Goal: Task Accomplishment & Management: Use online tool/utility

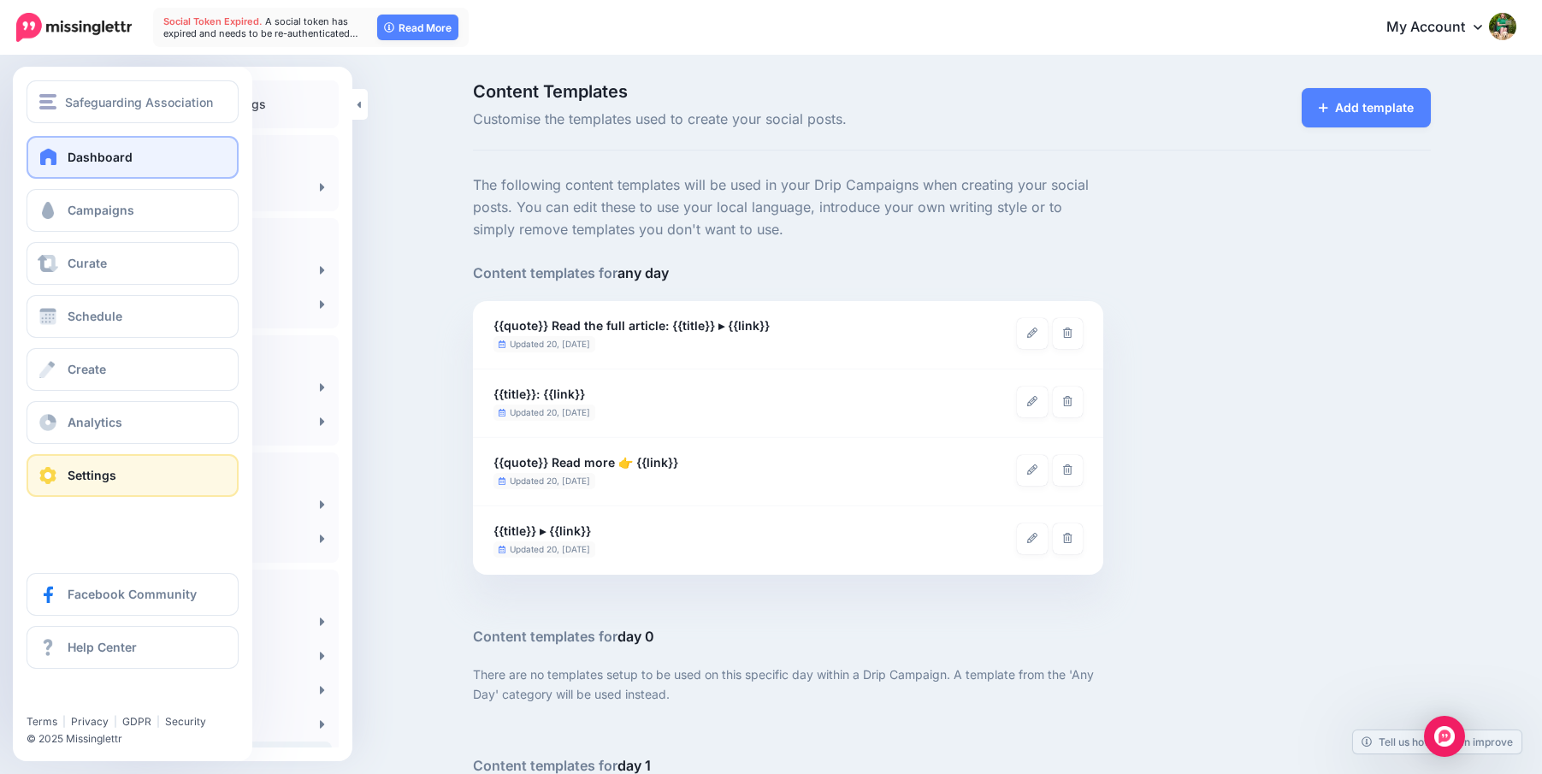
click at [50, 174] on link "Dashboard" at bounding box center [133, 157] width 212 height 43
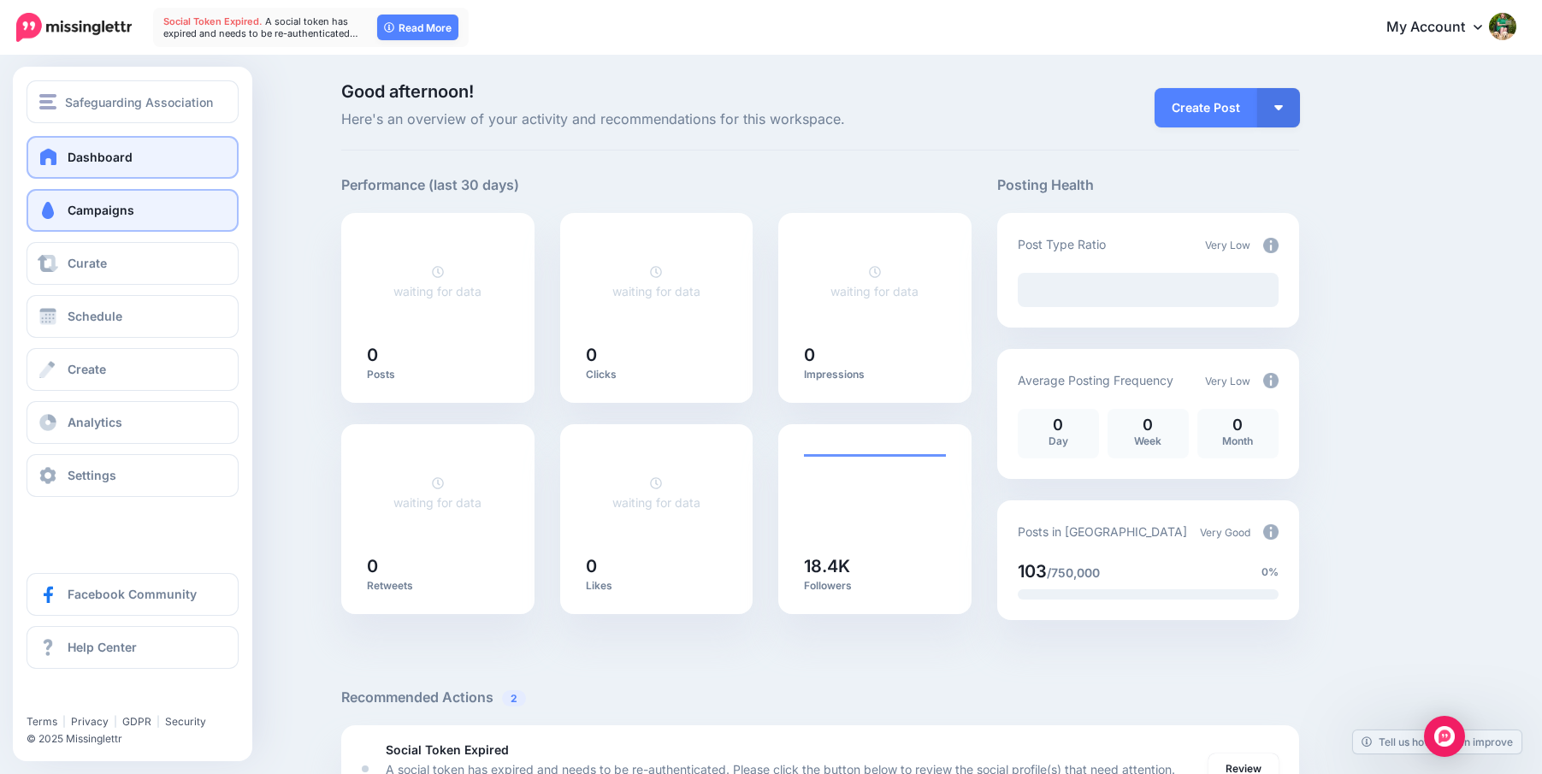
click at [87, 203] on span "Campaigns" at bounding box center [101, 210] width 67 height 15
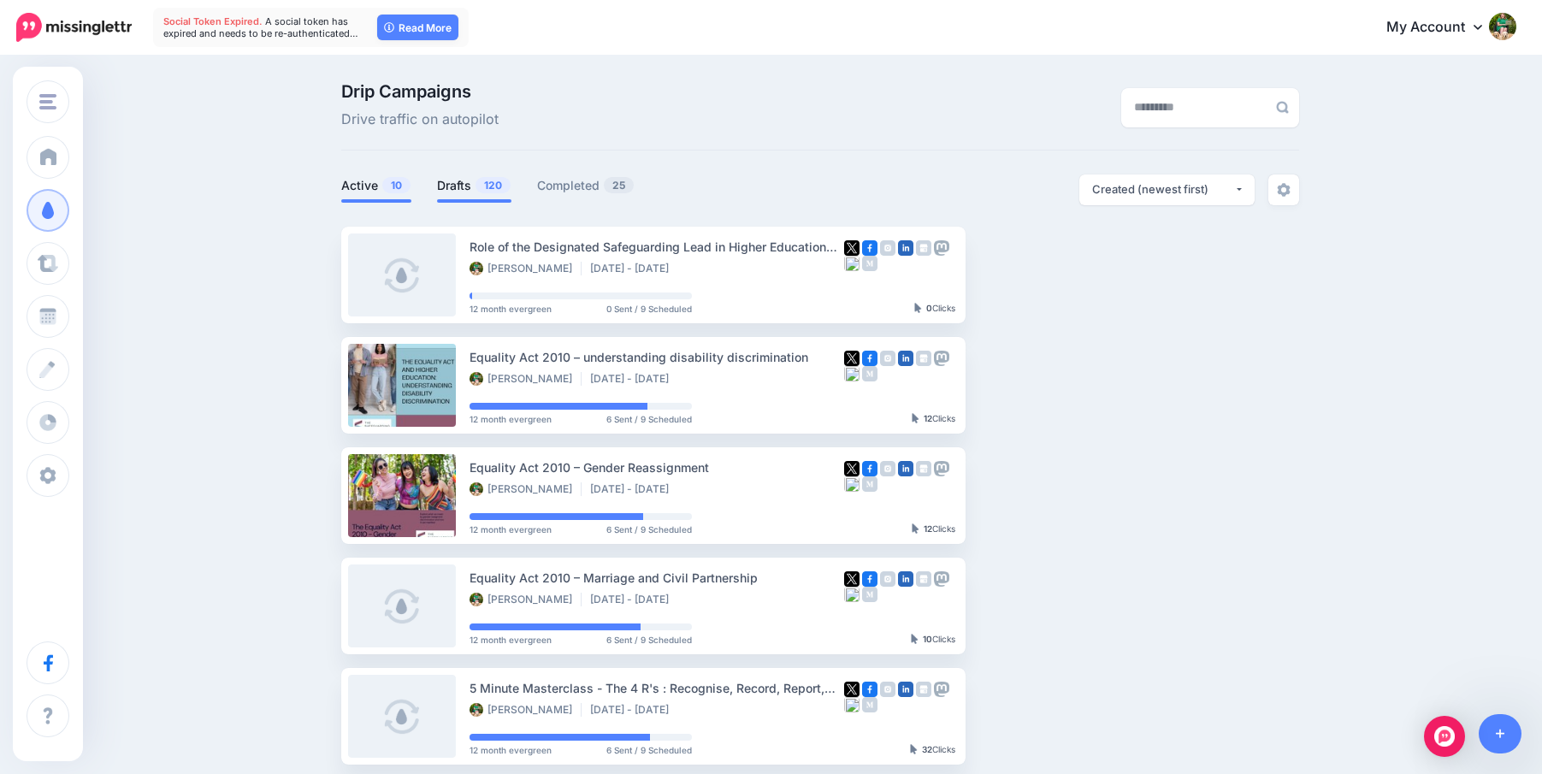
click at [456, 181] on link "Drafts 120" at bounding box center [474, 185] width 74 height 21
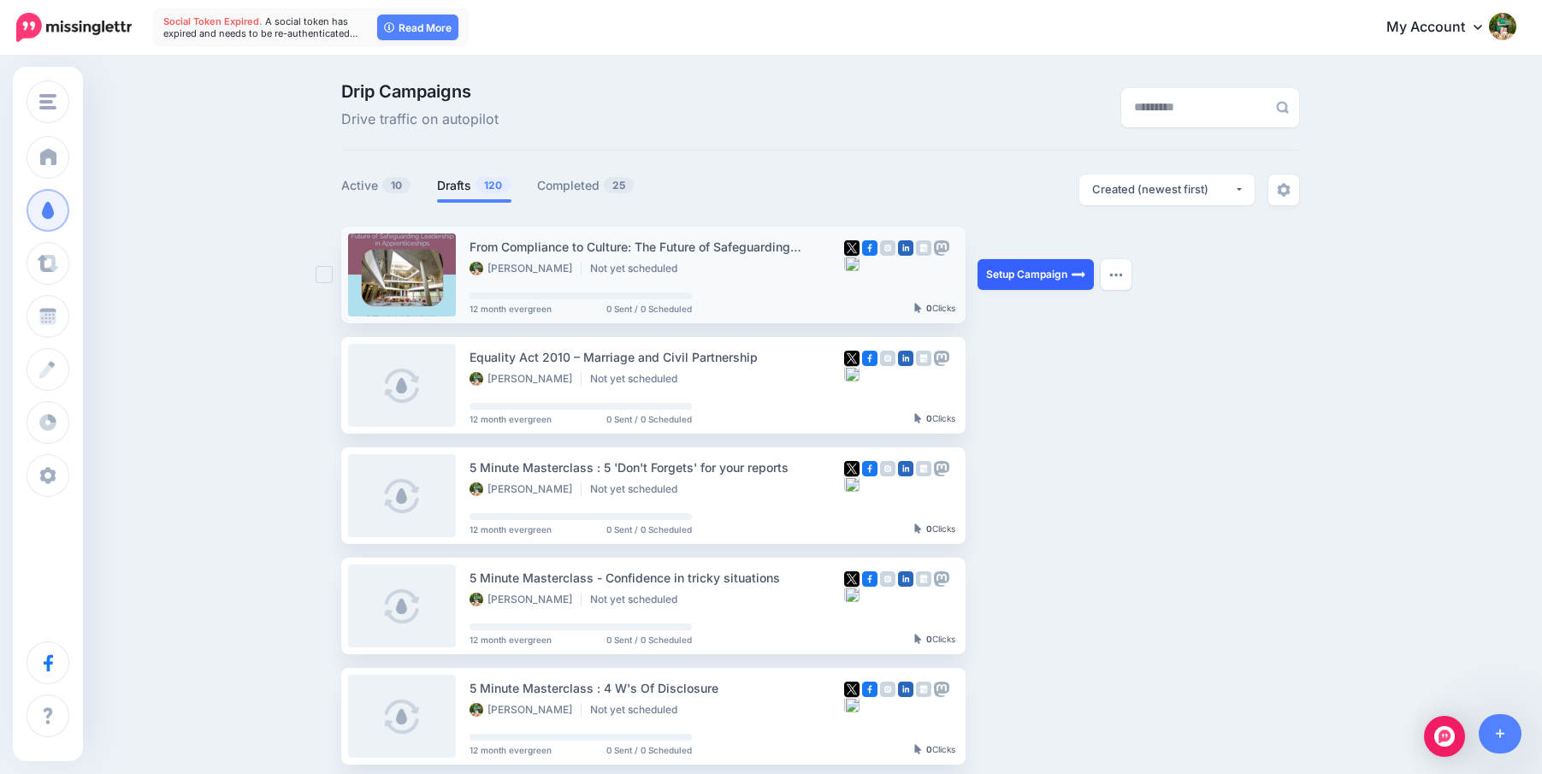
click at [1029, 268] on link "Setup Campaign" at bounding box center [1035, 274] width 116 height 31
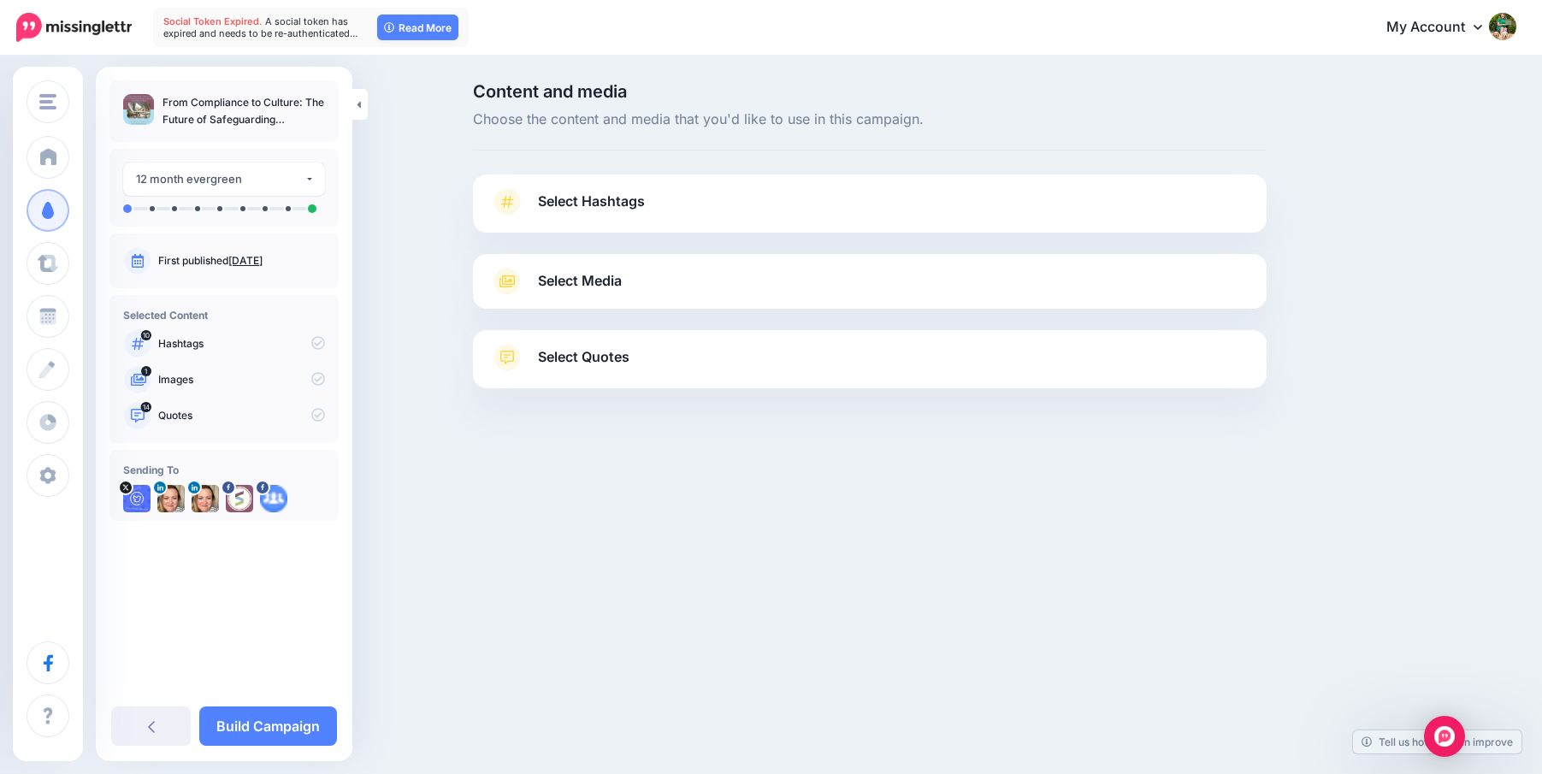
click at [608, 195] on span "Select Hashtags" at bounding box center [591, 201] width 107 height 23
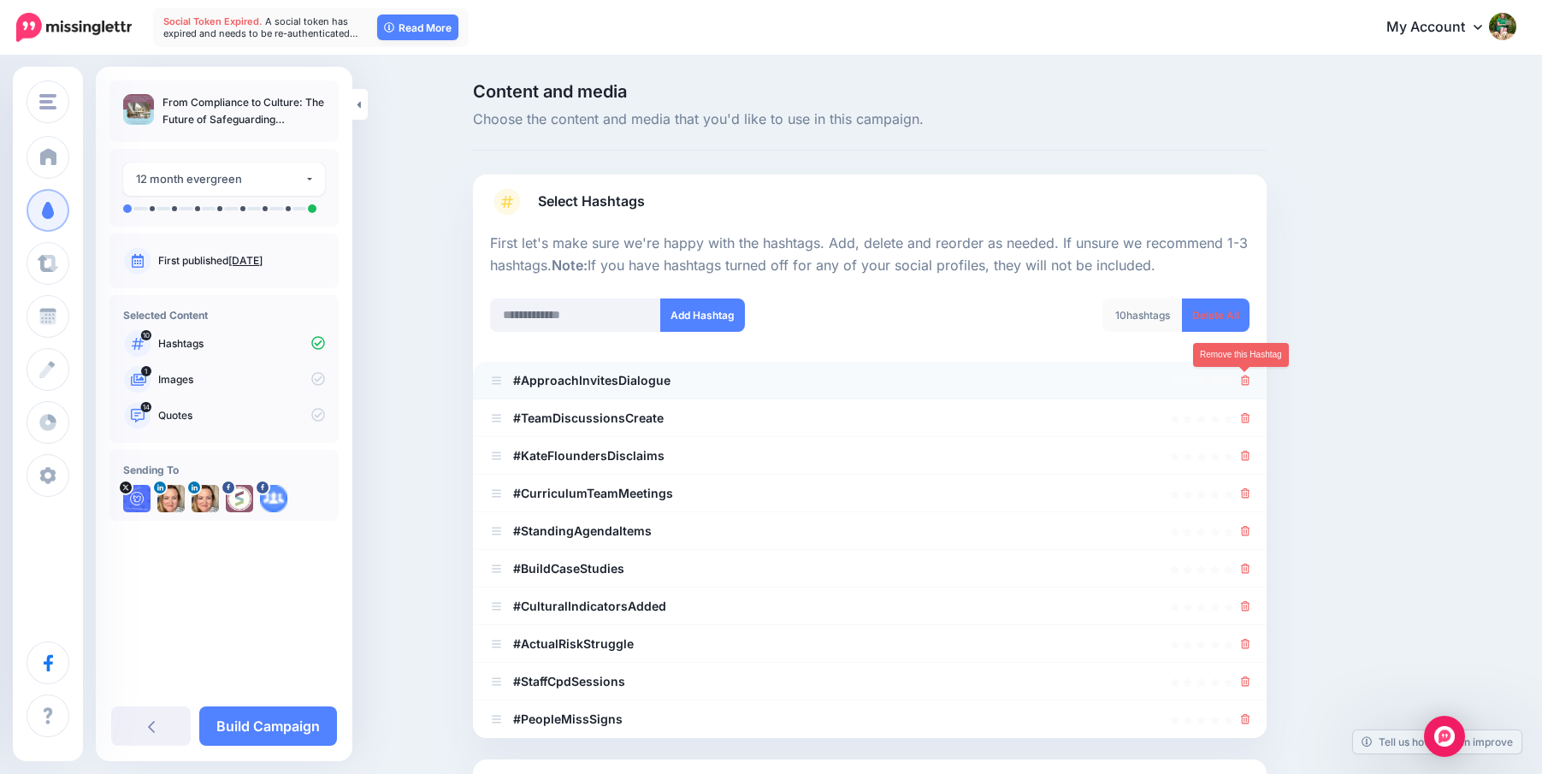
click at [1241, 376] on icon at bounding box center [1245, 380] width 9 height 10
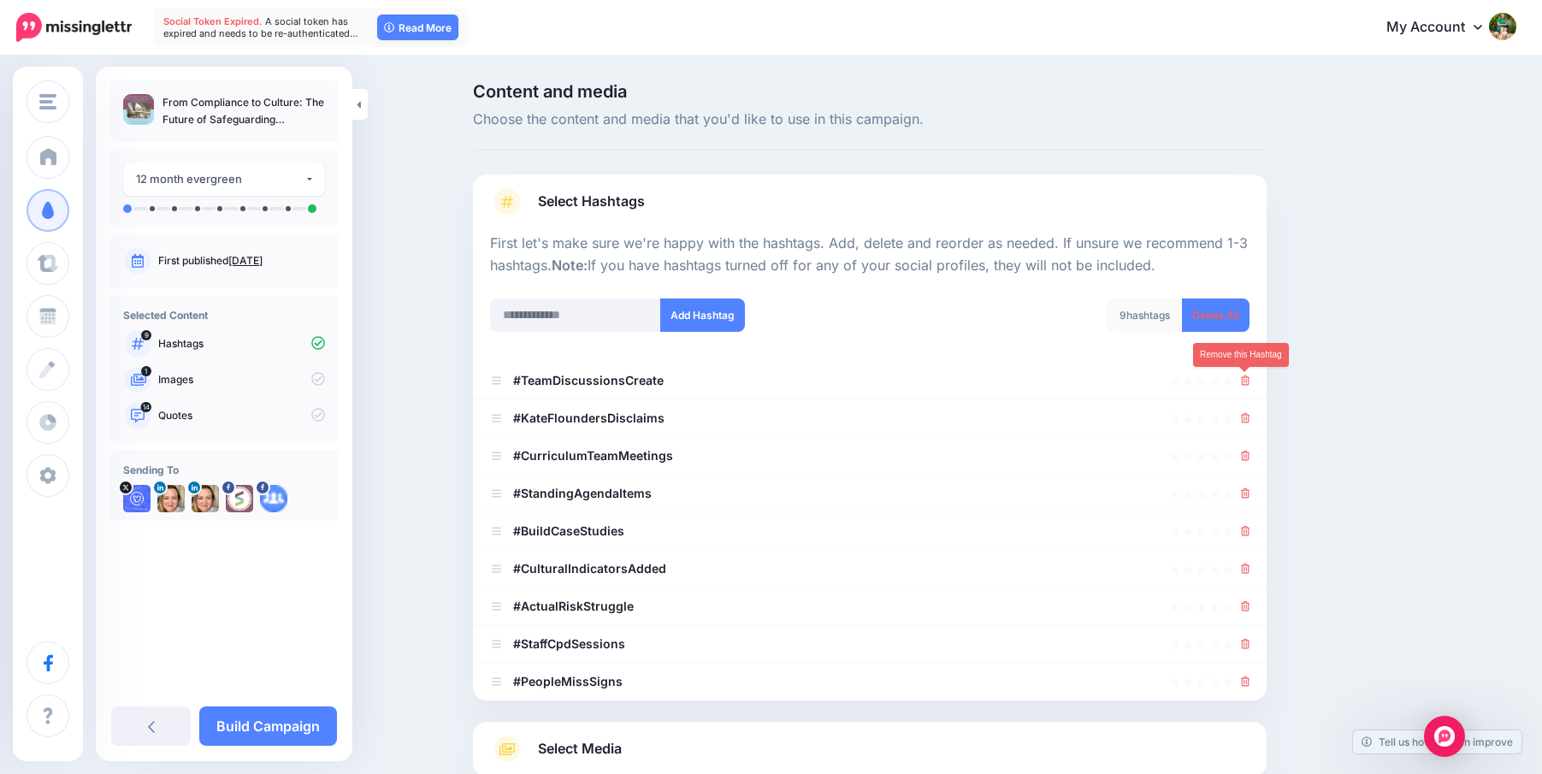
click at [1241, 376] on icon at bounding box center [1245, 380] width 9 height 10
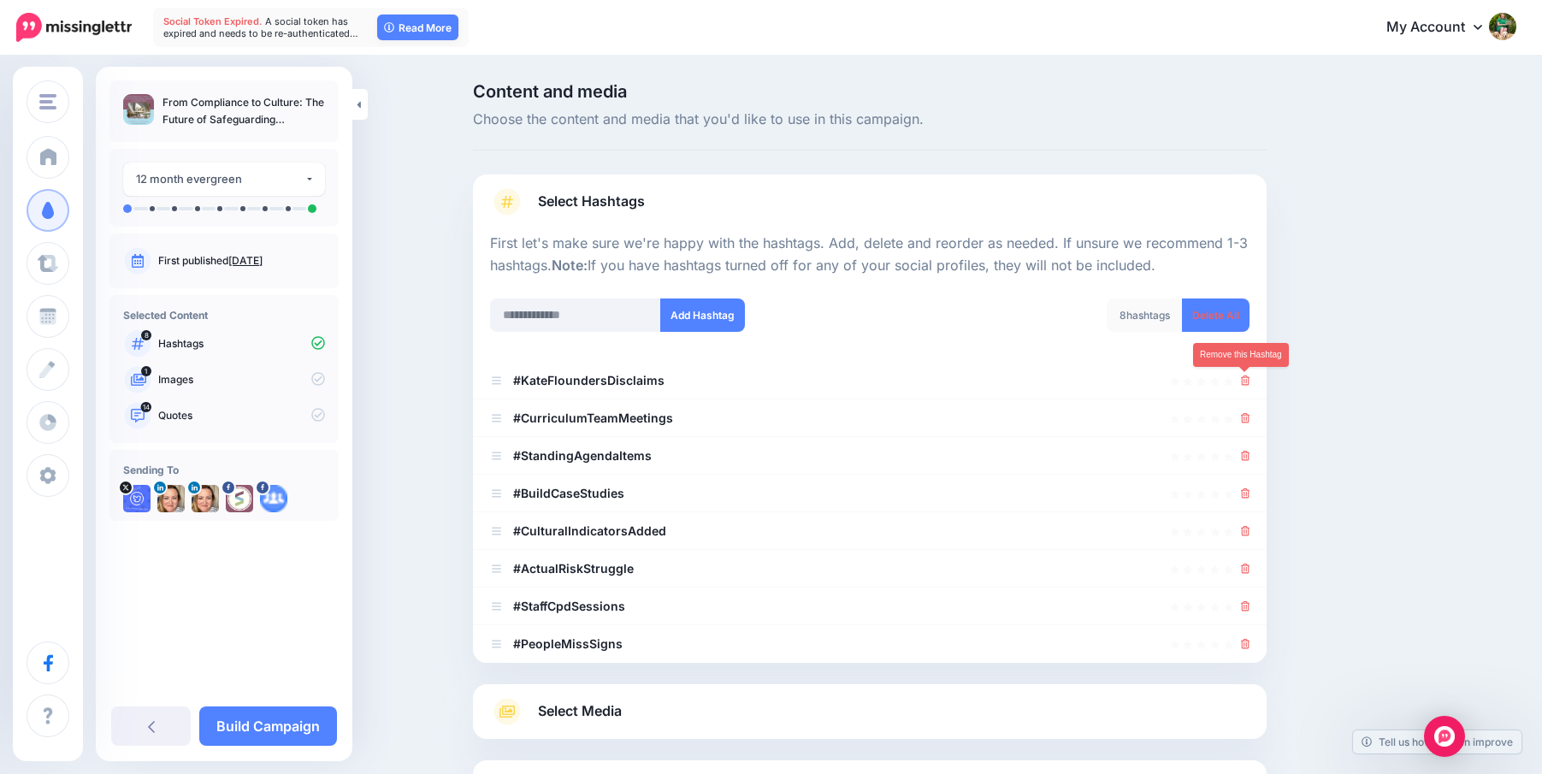
click at [1241, 376] on icon at bounding box center [1245, 380] width 9 height 10
click at [1241, 376] on icon at bounding box center [1236, 380] width 13 height 13
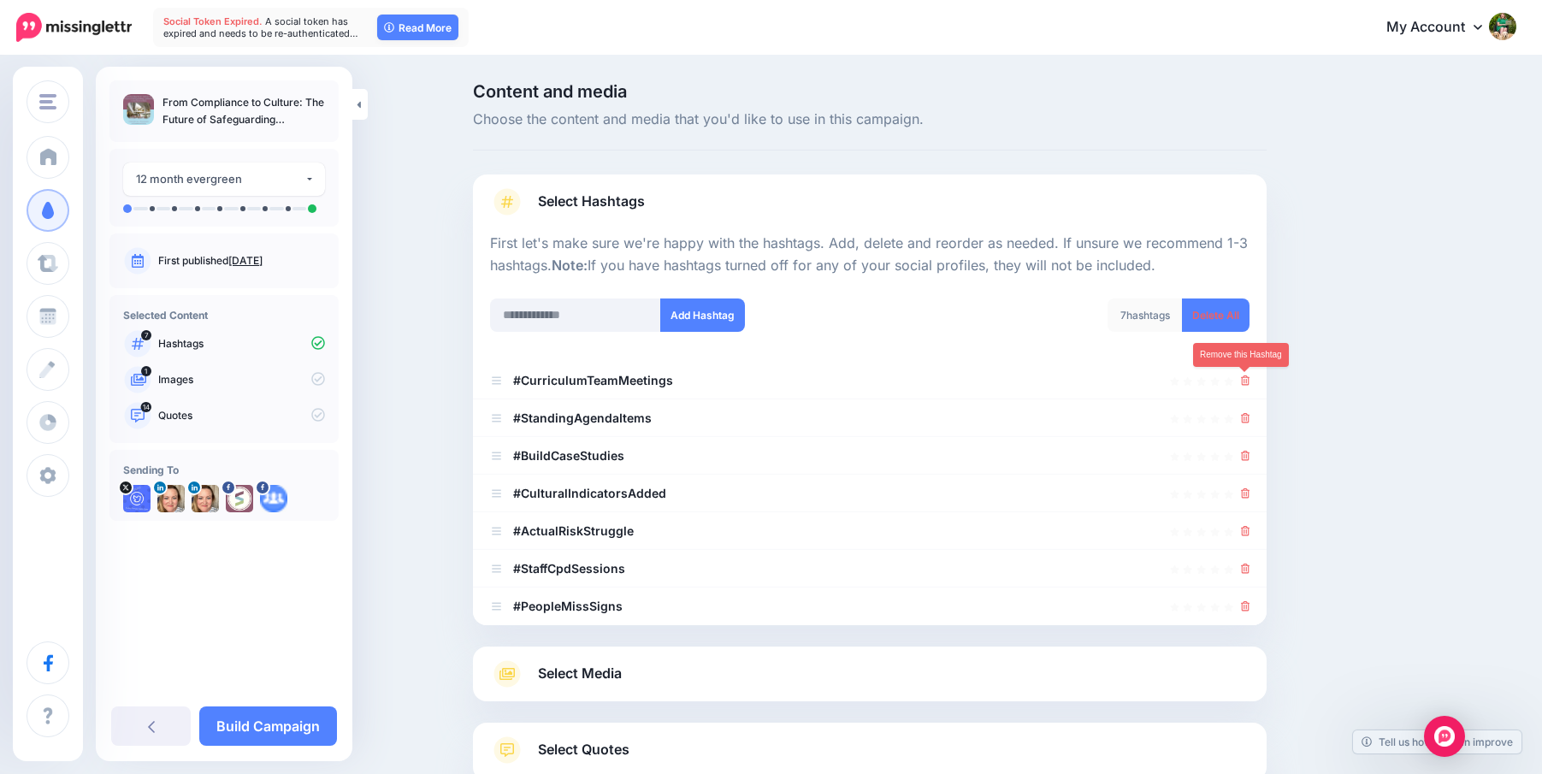
click at [1241, 376] on icon at bounding box center [1245, 380] width 9 height 10
click at [1241, 376] on icon at bounding box center [1236, 380] width 13 height 13
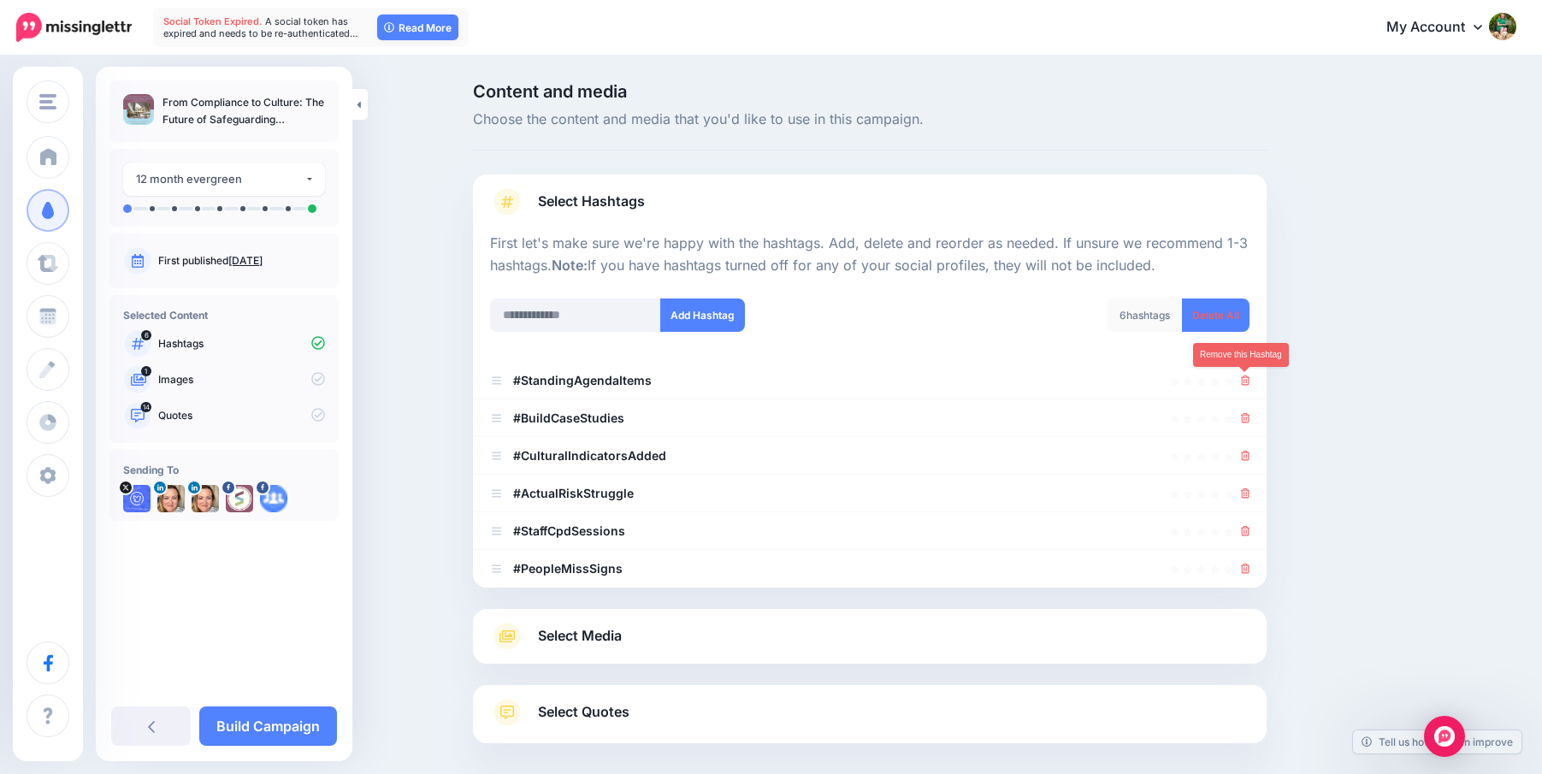
click at [1241, 376] on icon at bounding box center [1245, 380] width 9 height 10
click at [1241, 376] on icon at bounding box center [1236, 380] width 13 height 13
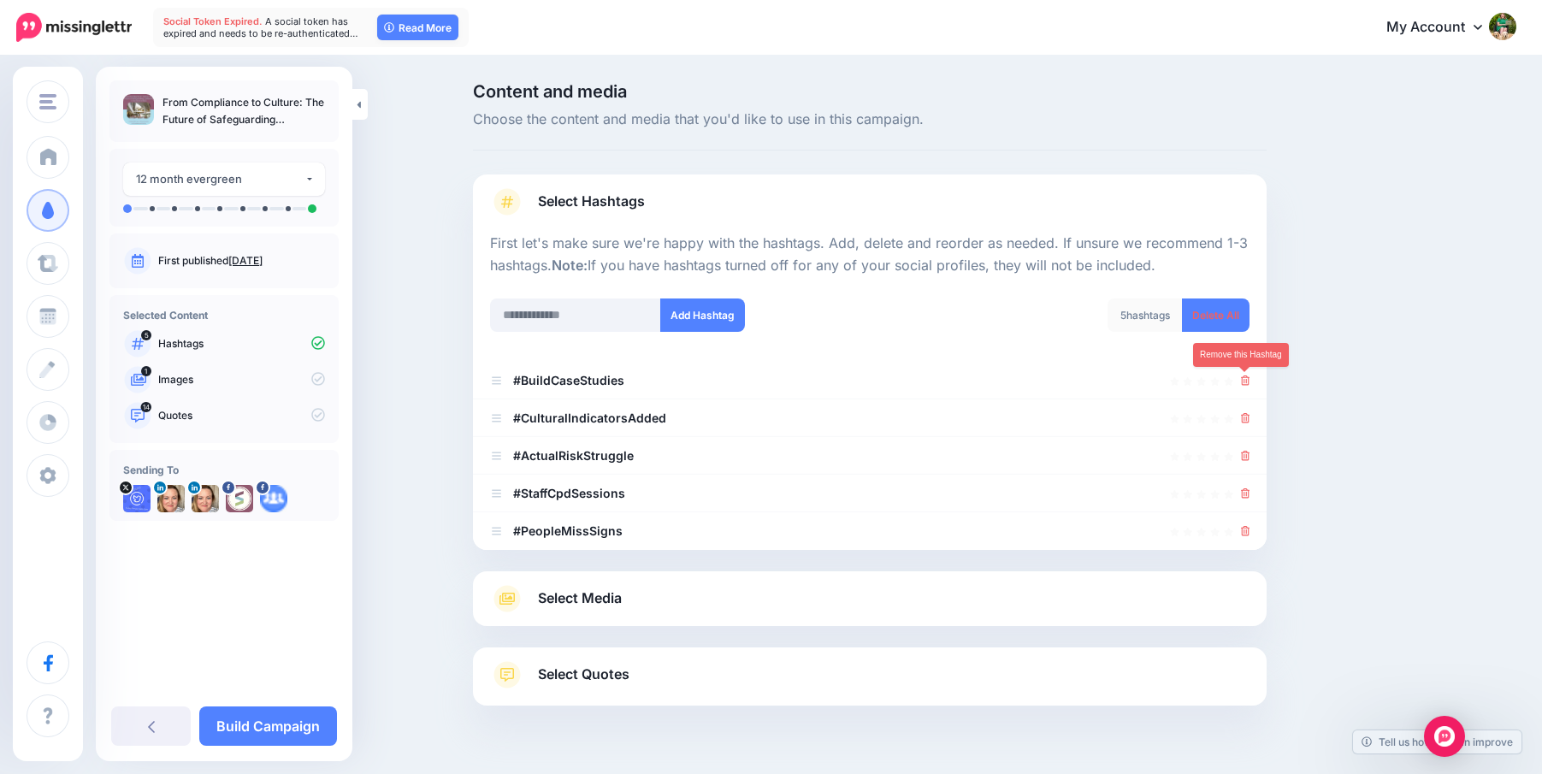
click at [1241, 376] on icon at bounding box center [1245, 380] width 9 height 10
click at [1241, 376] on icon at bounding box center [1236, 380] width 13 height 13
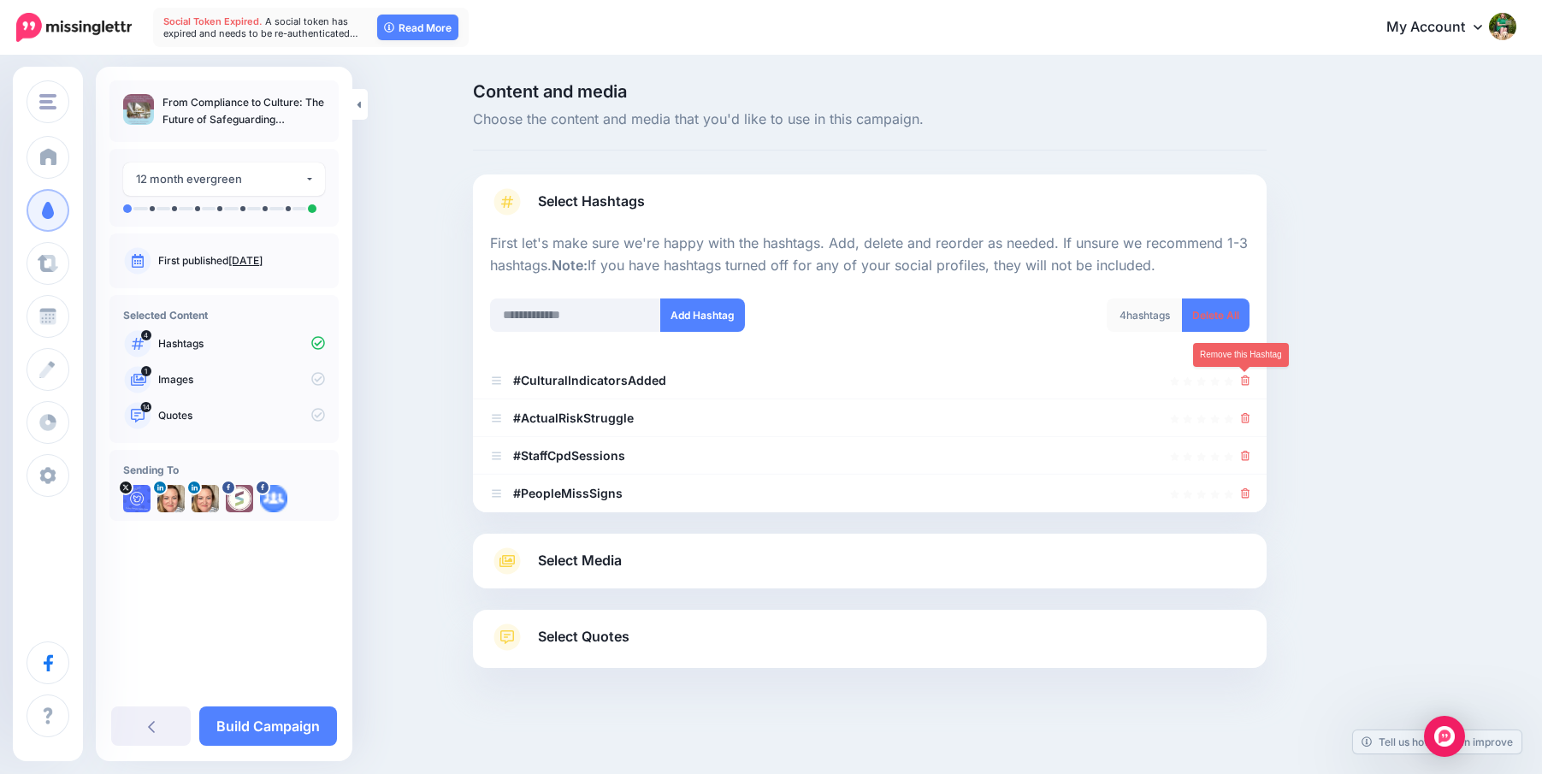
click at [1241, 376] on icon at bounding box center [1245, 380] width 9 height 10
click at [1241, 376] on icon at bounding box center [1236, 380] width 12 height 12
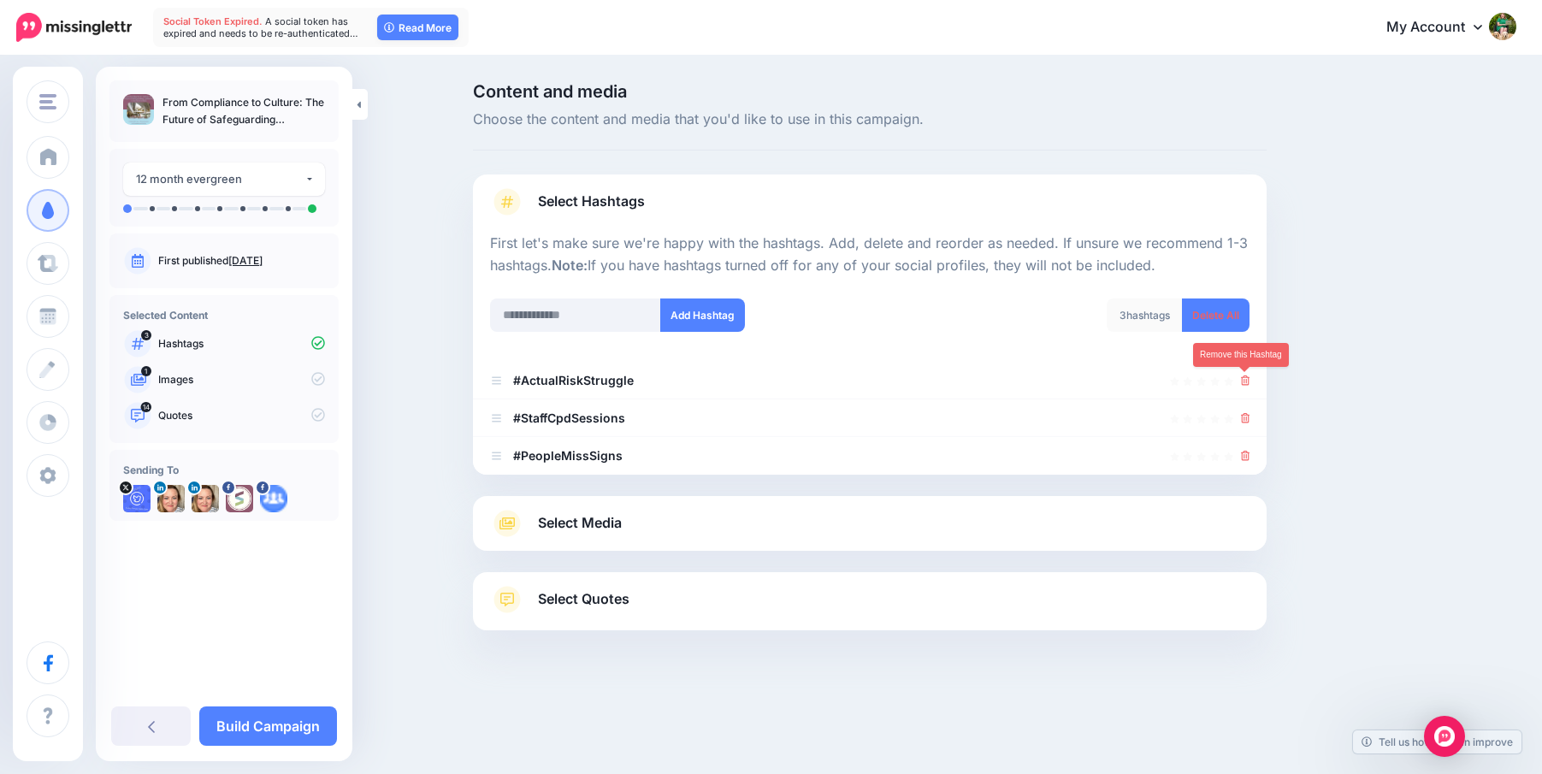
click at [1241, 376] on icon at bounding box center [1245, 380] width 9 height 10
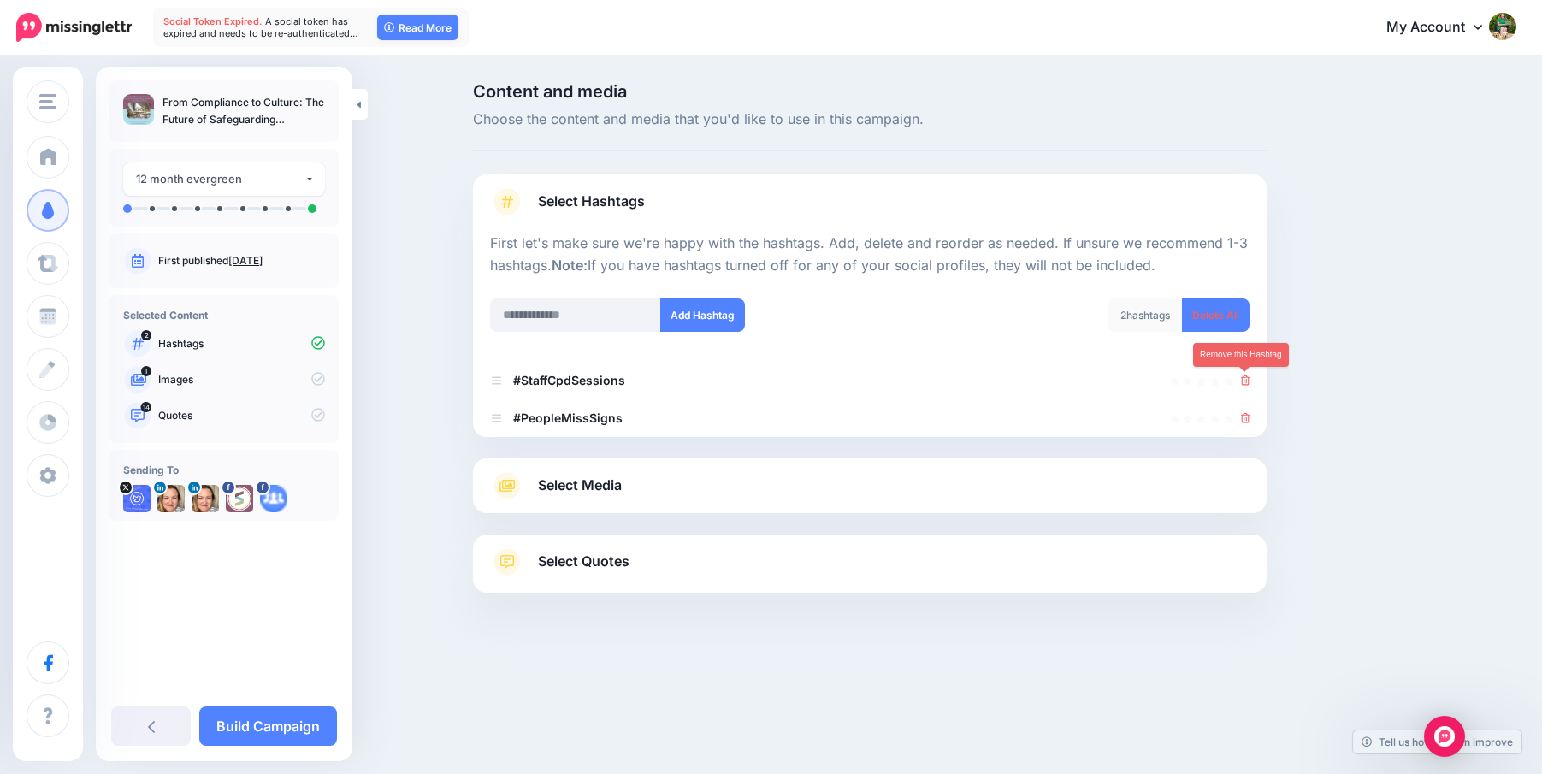
click at [1241, 376] on icon at bounding box center [1245, 380] width 9 height 10
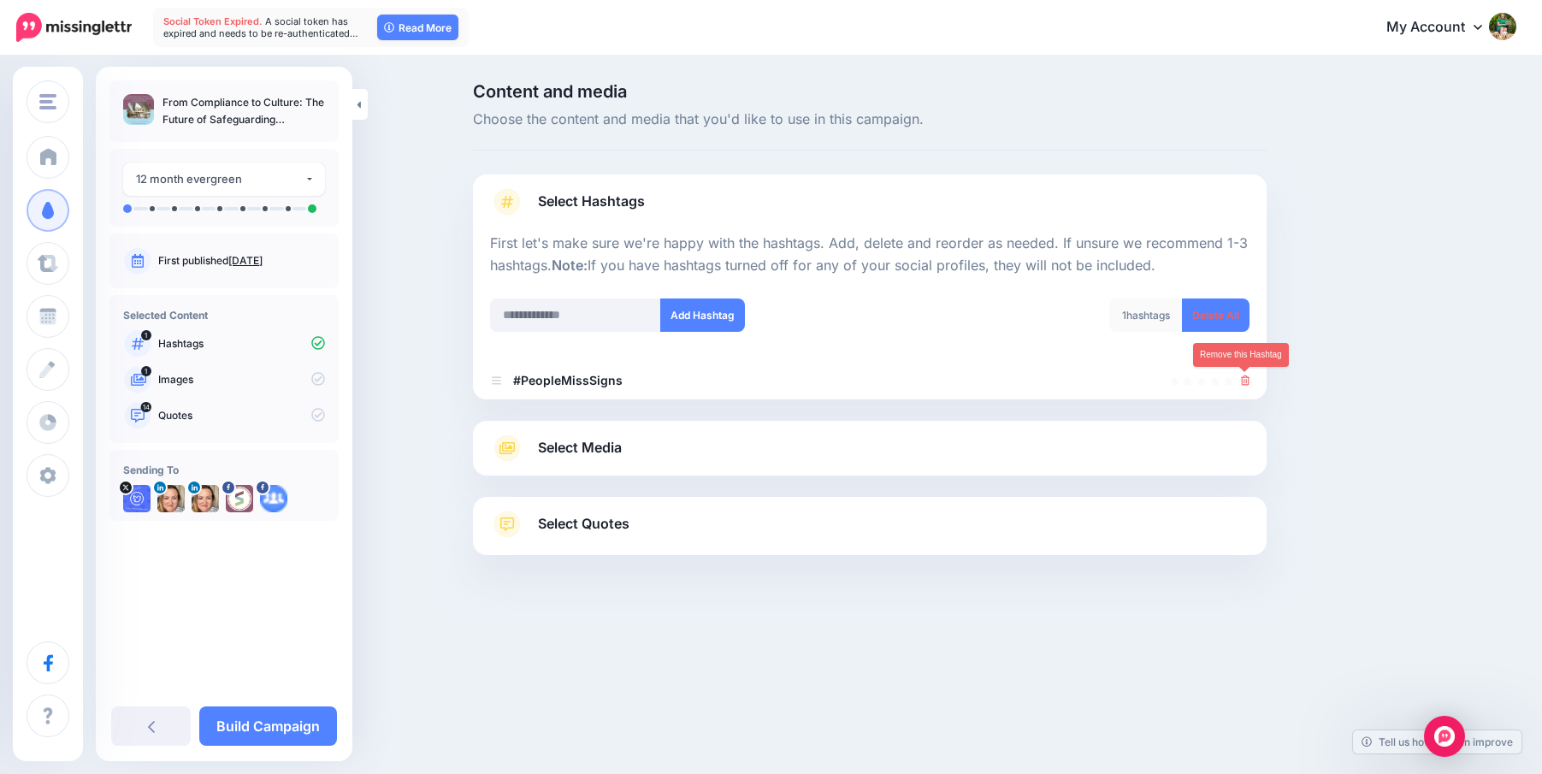
click at [1241, 376] on icon at bounding box center [1245, 380] width 9 height 10
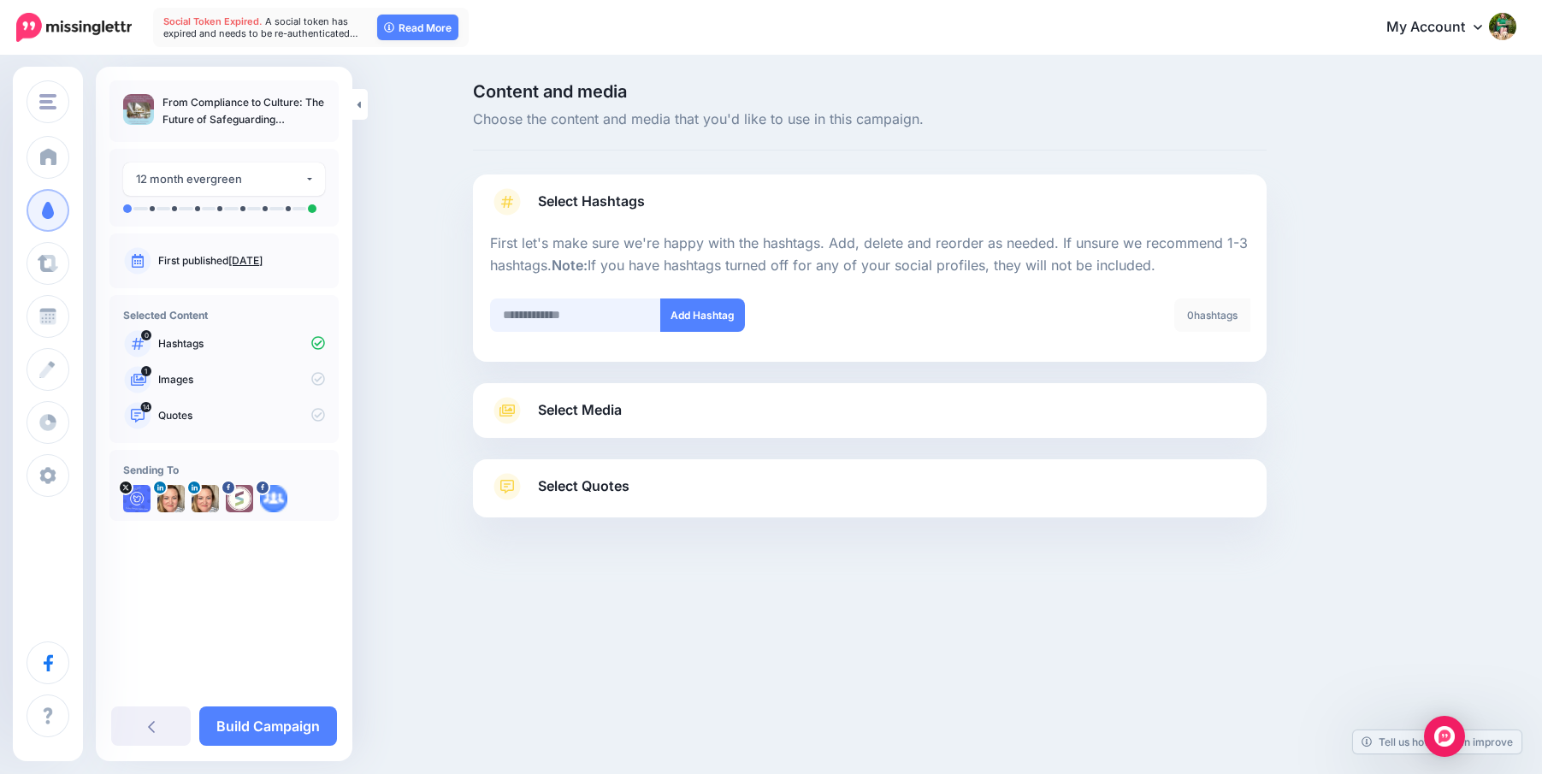
click at [596, 311] on input "text" at bounding box center [575, 314] width 171 height 33
type input "**********"
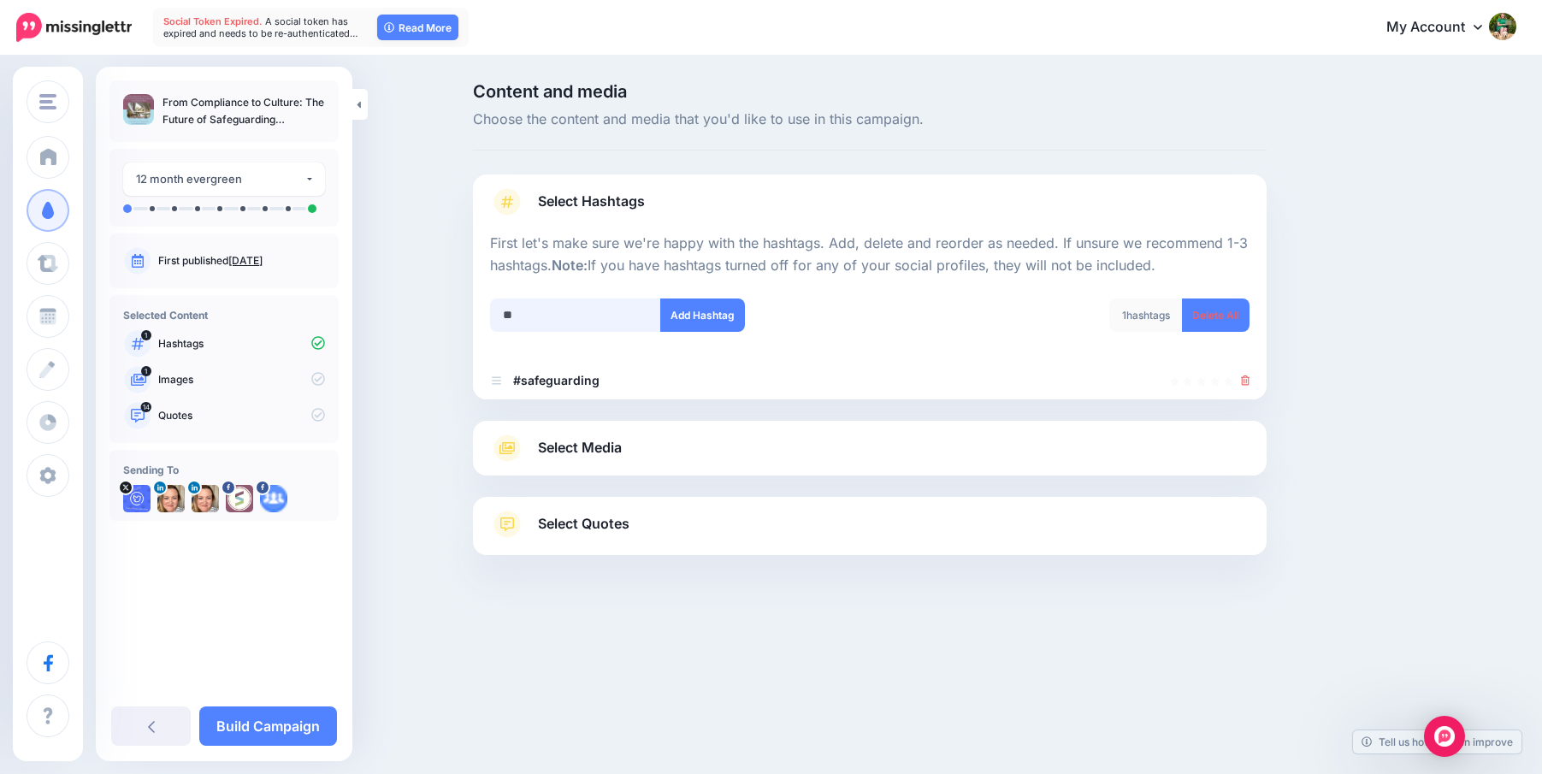
type input "*"
type input "**********"
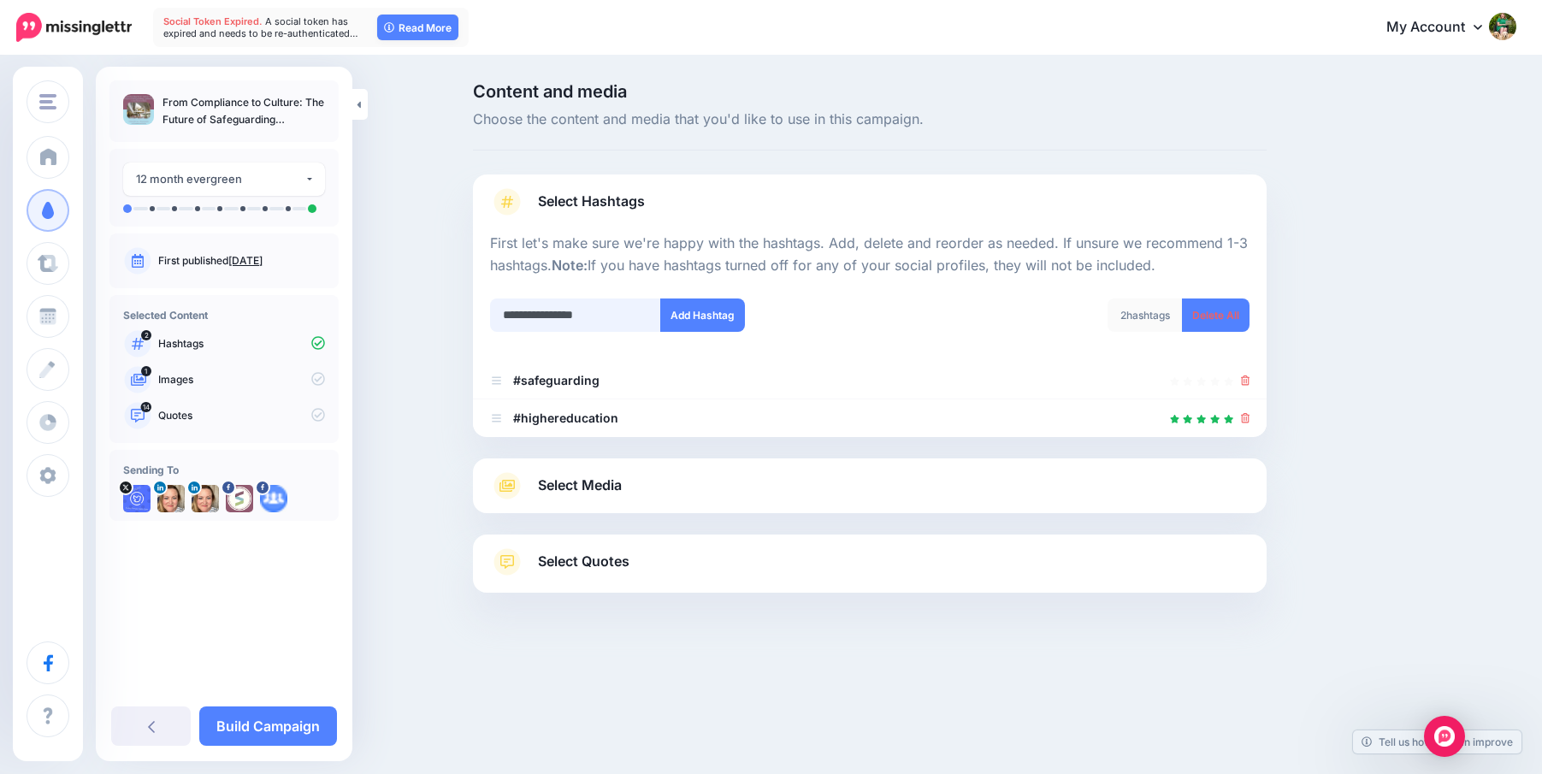
type input "**********"
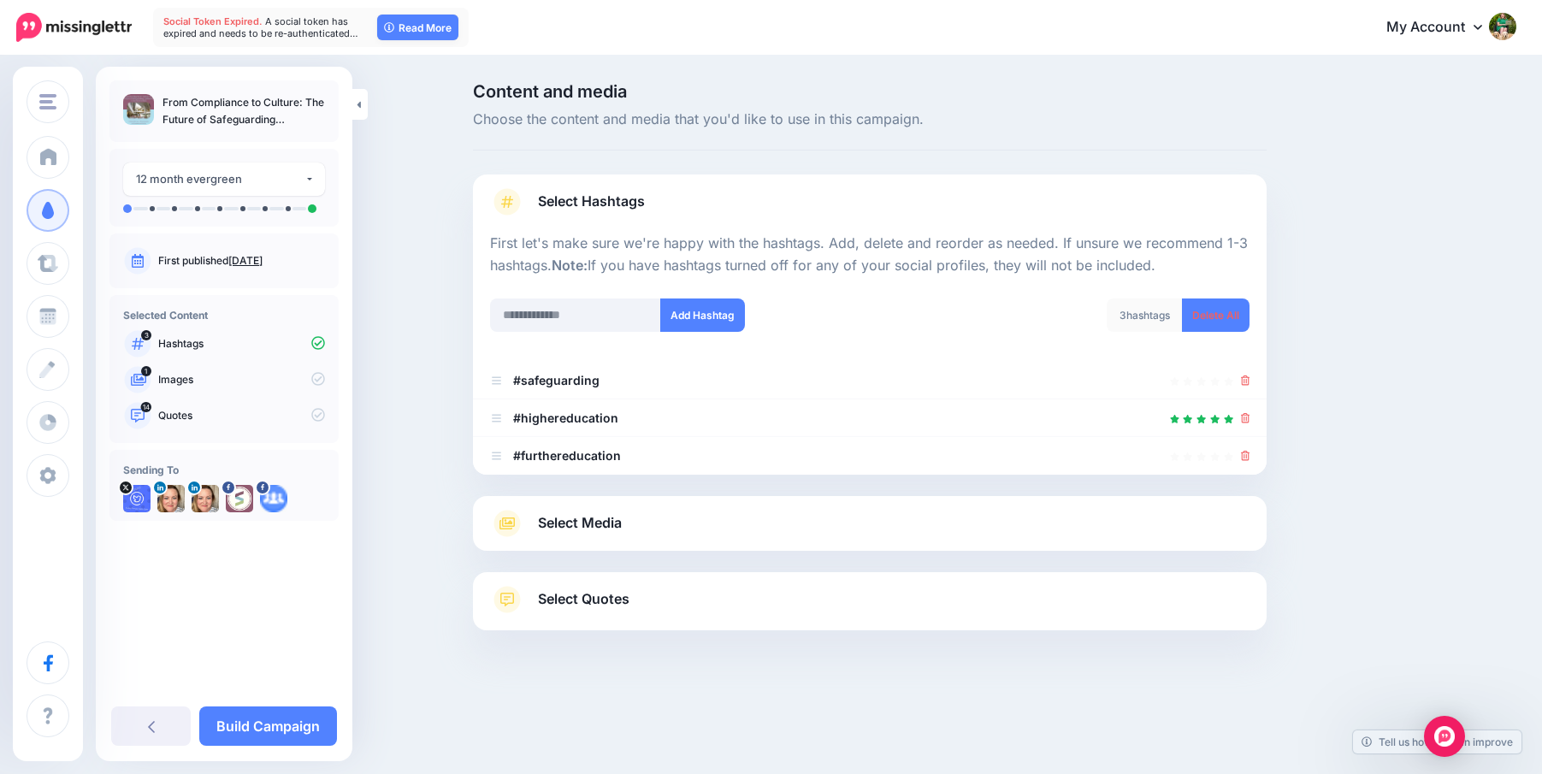
click at [540, 520] on span "Select Media" at bounding box center [580, 522] width 84 height 23
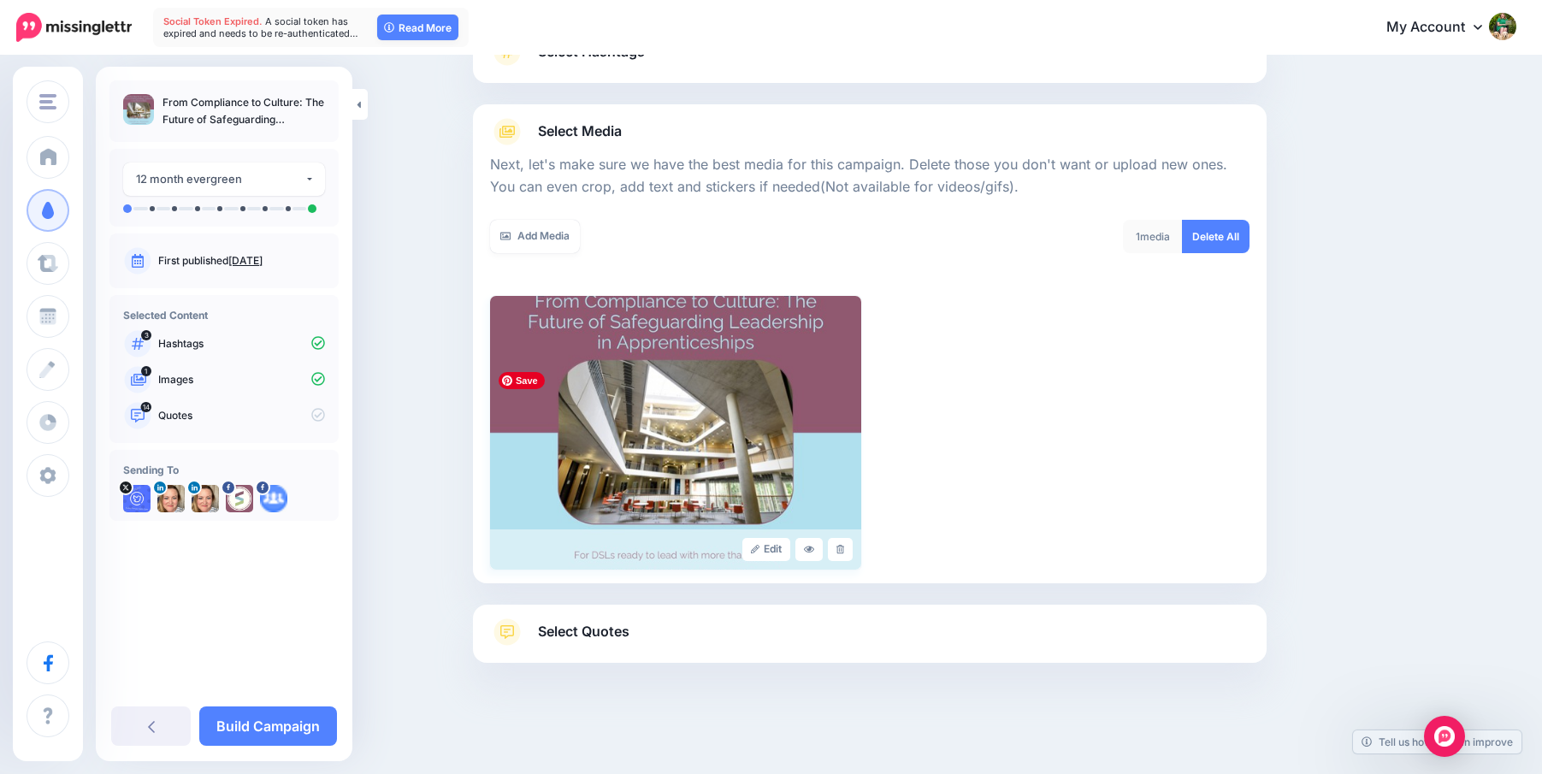
scroll to position [148, 0]
click at [566, 649] on link "Select Quotes" at bounding box center [869, 642] width 759 height 44
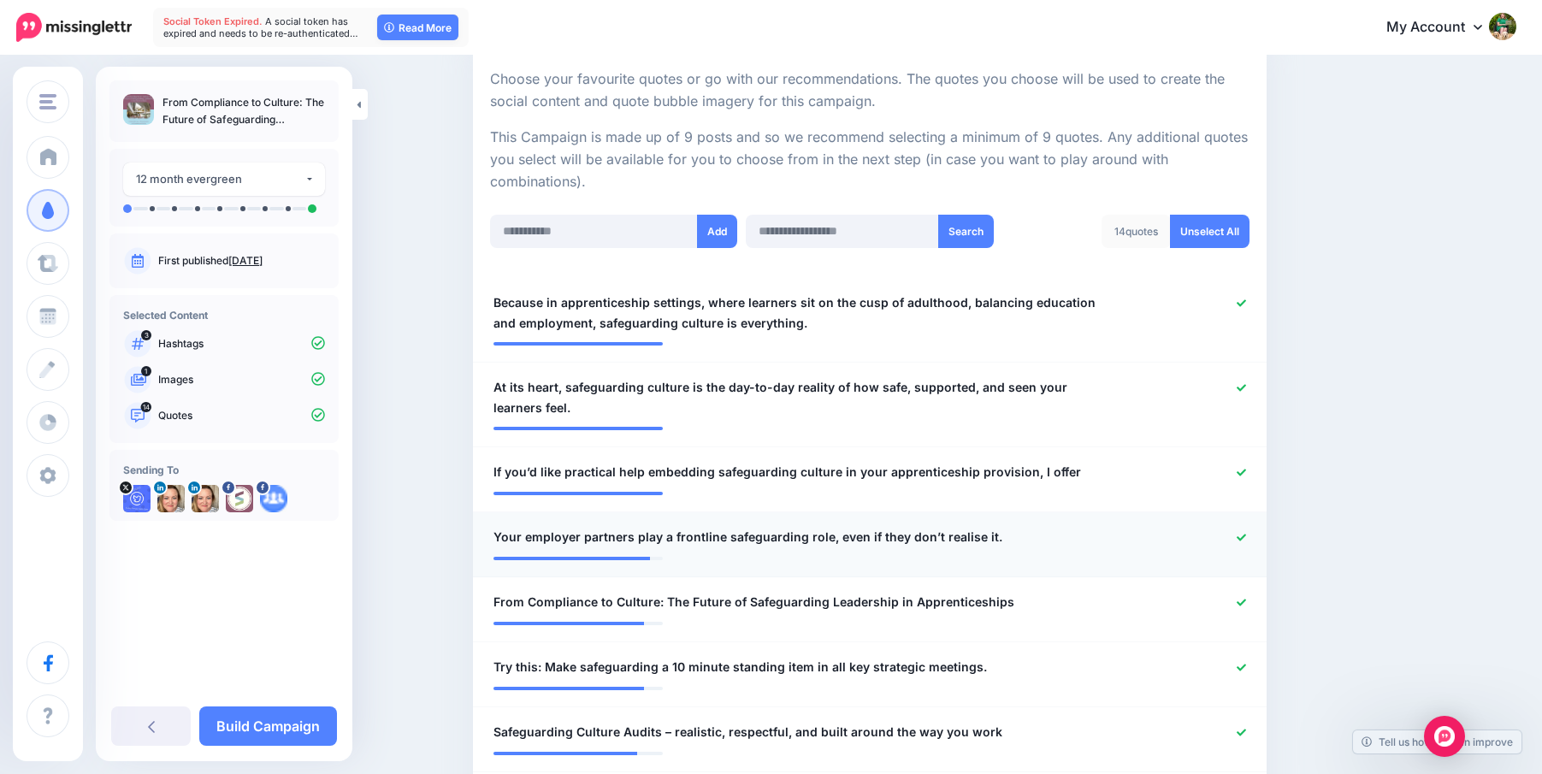
scroll to position [349, 0]
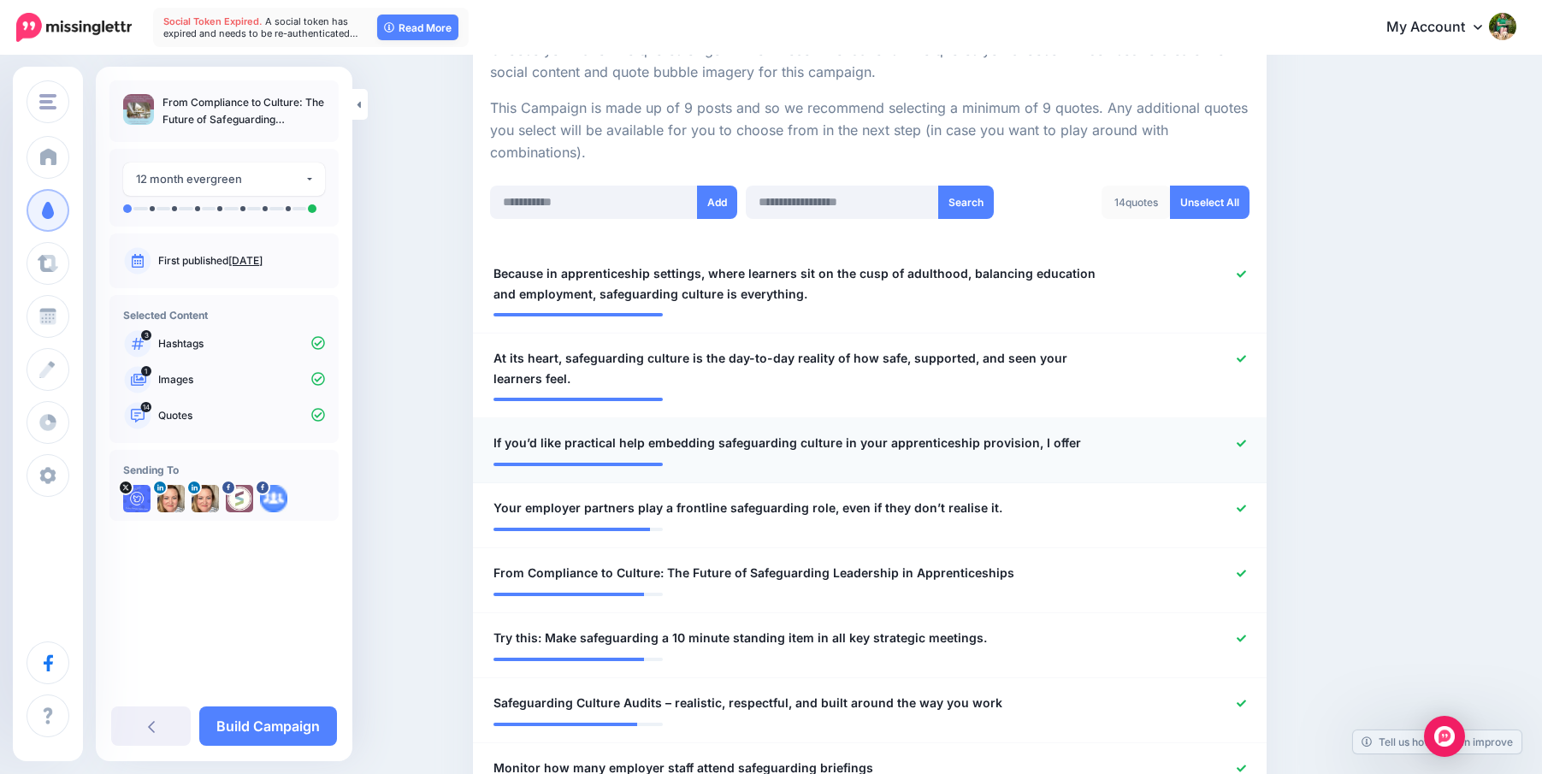
click at [1242, 441] on icon at bounding box center [1240, 442] width 9 height 7
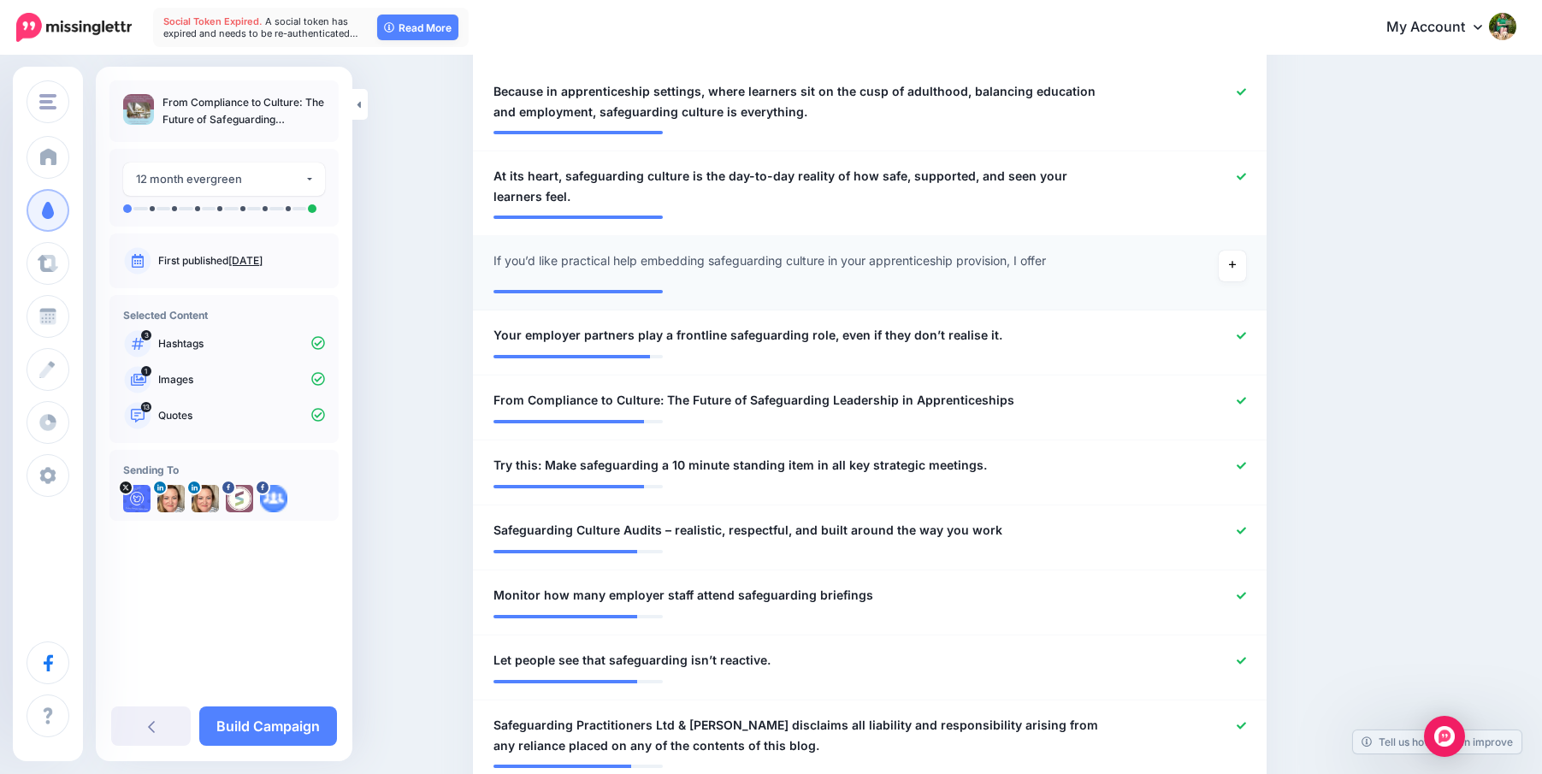
scroll to position [538, 0]
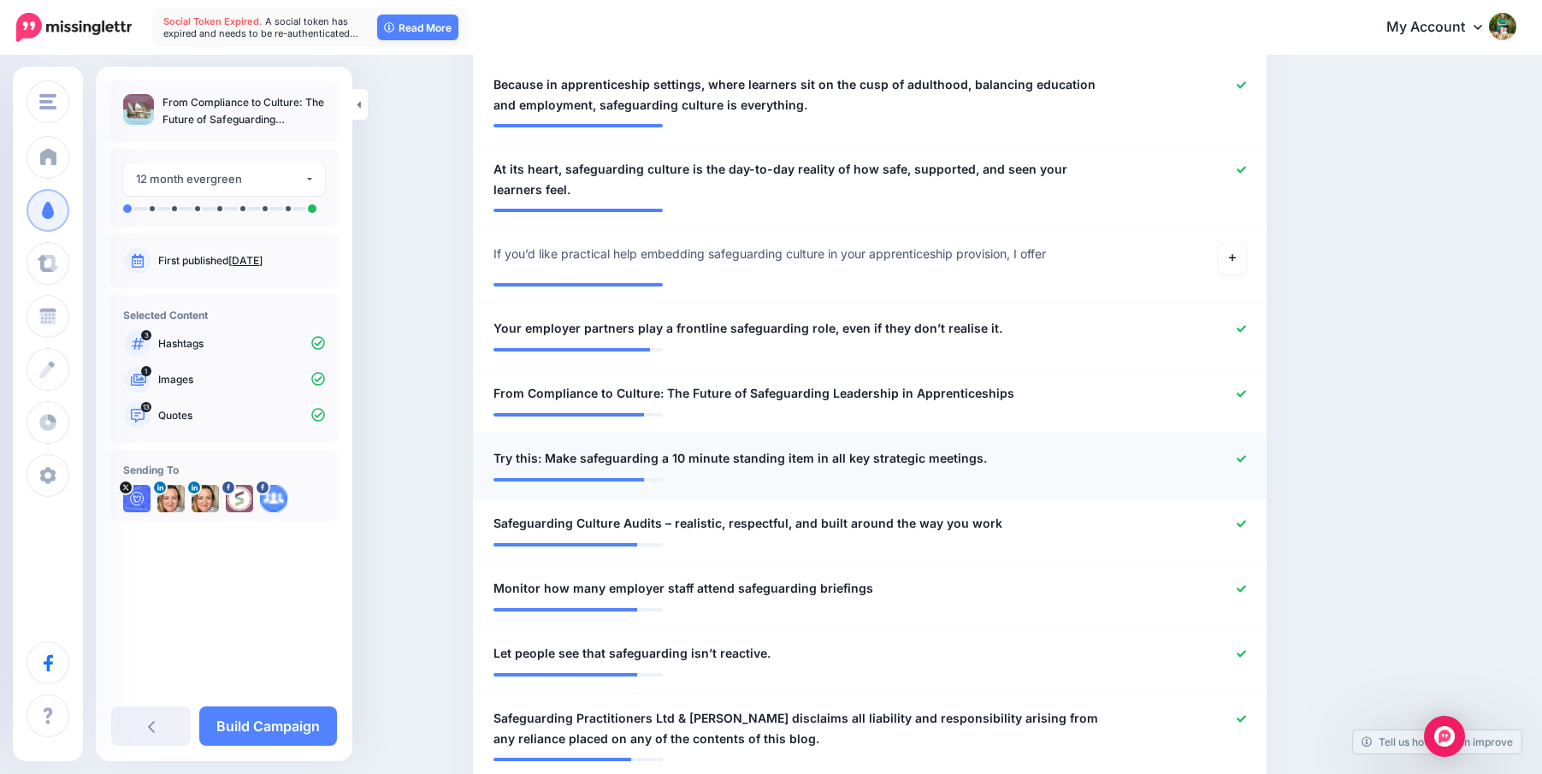
click at [1238, 456] on icon at bounding box center [1240, 458] width 9 height 9
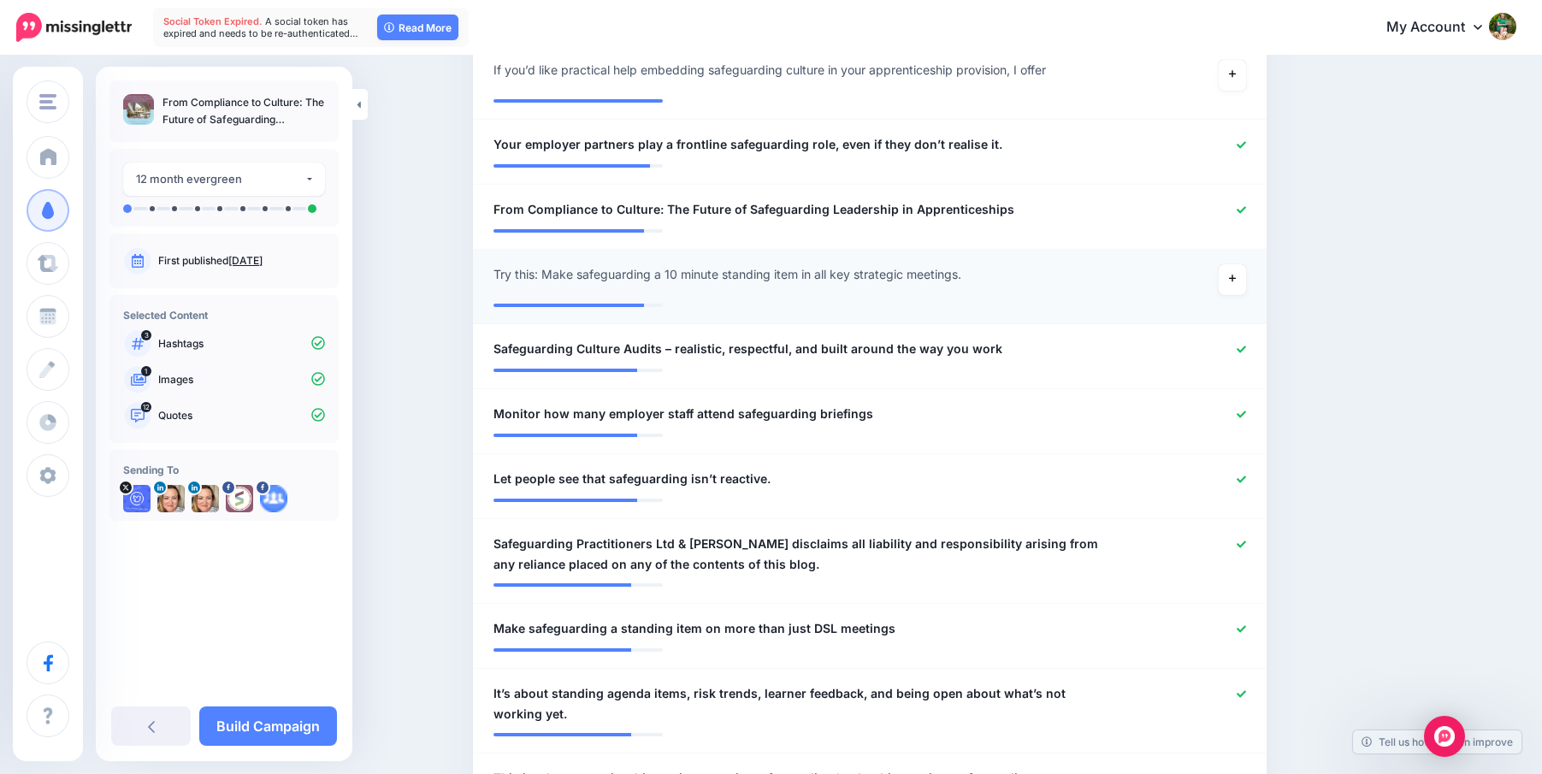
scroll to position [795, 0]
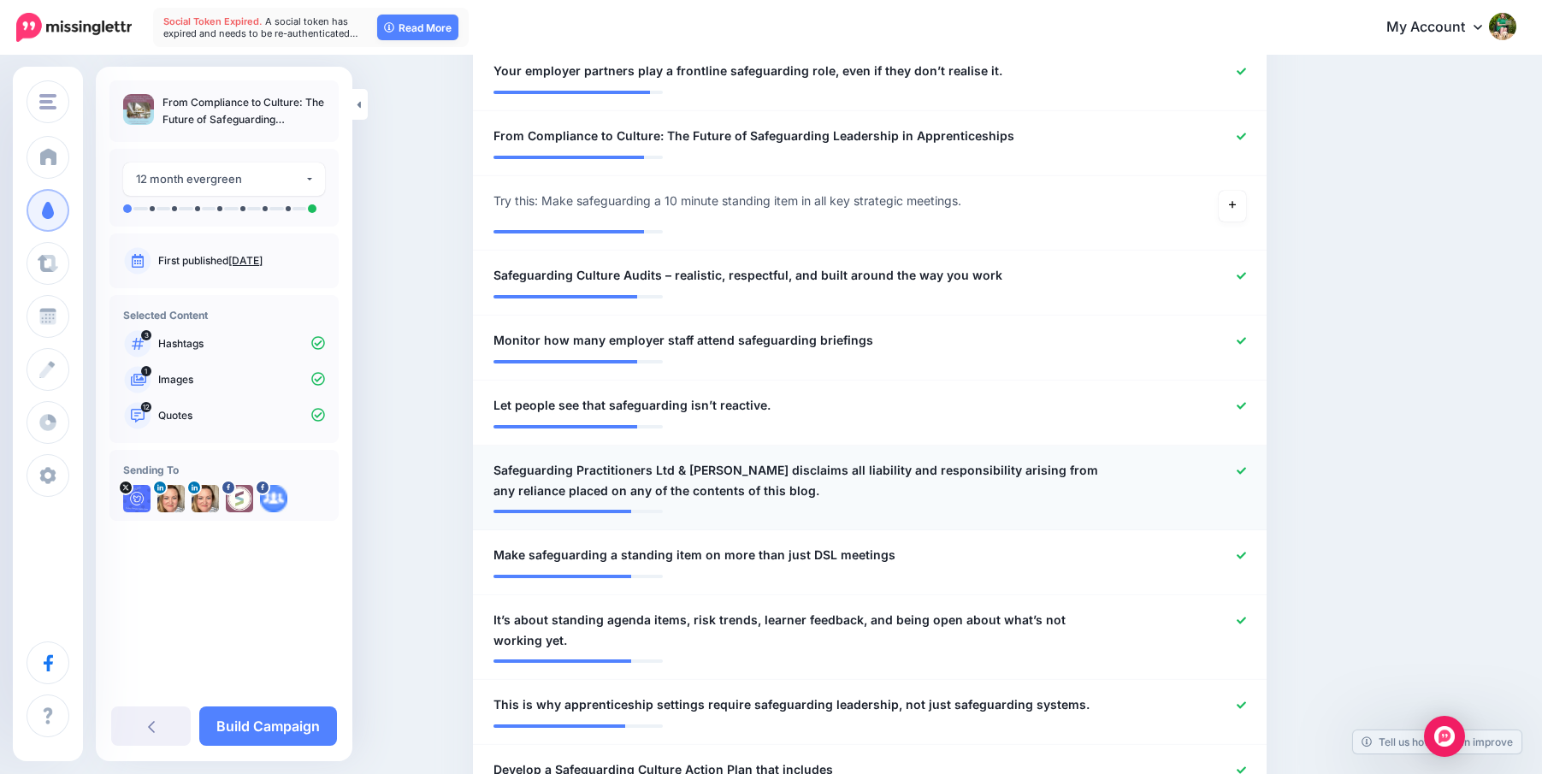
click at [1244, 468] on icon at bounding box center [1240, 470] width 9 height 7
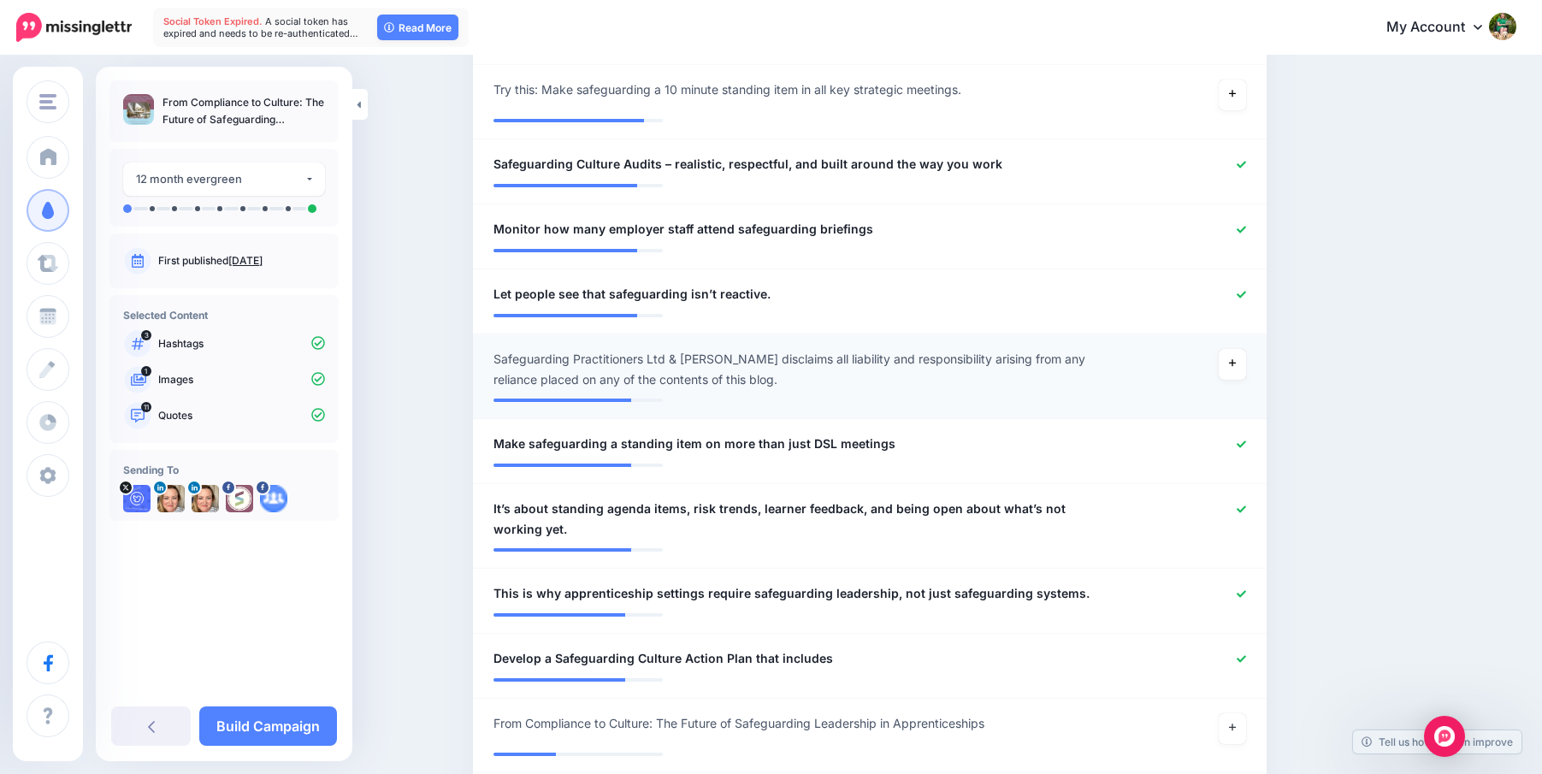
scroll to position [941, 0]
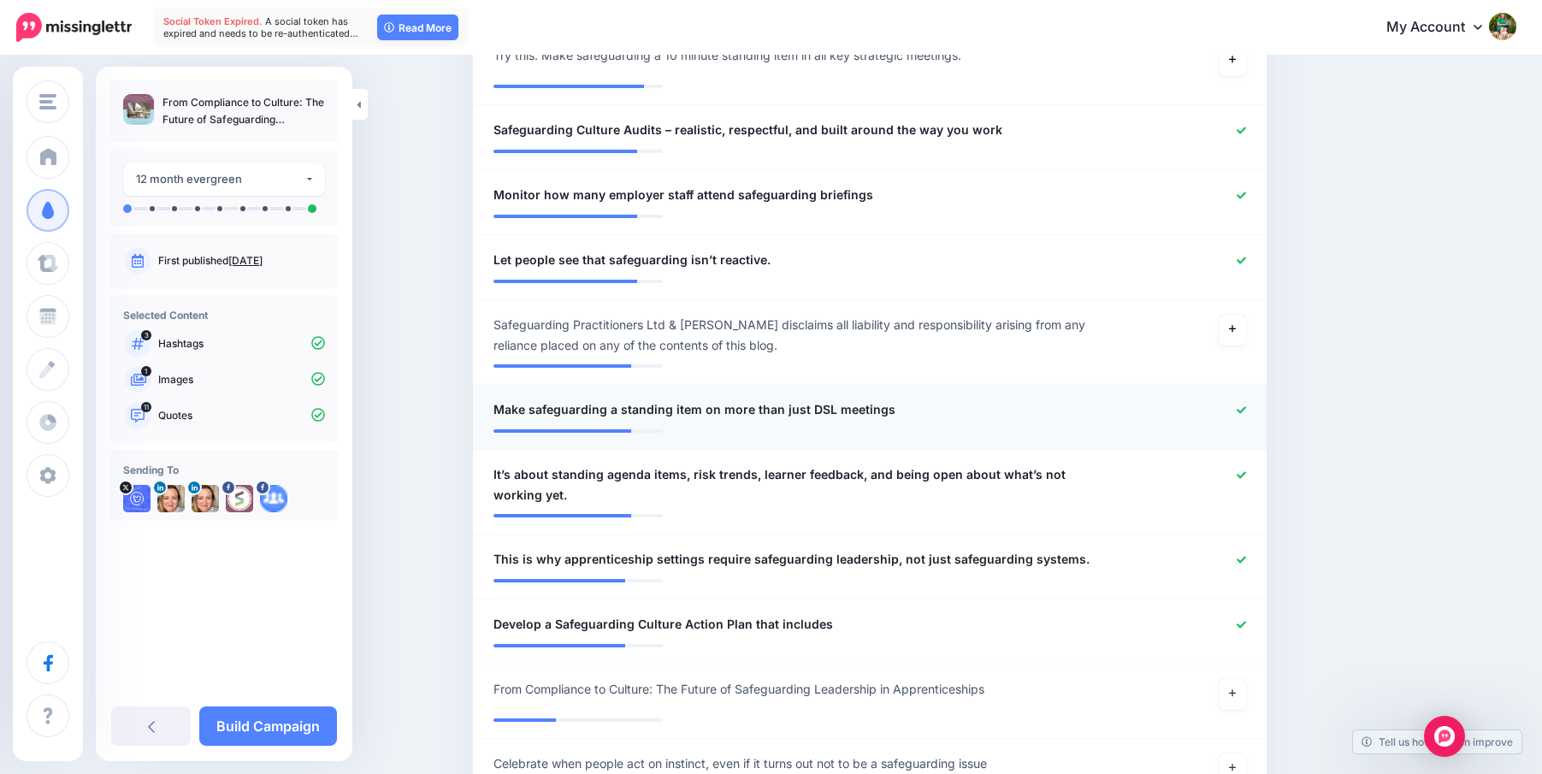
click at [1241, 407] on icon at bounding box center [1240, 409] width 9 height 9
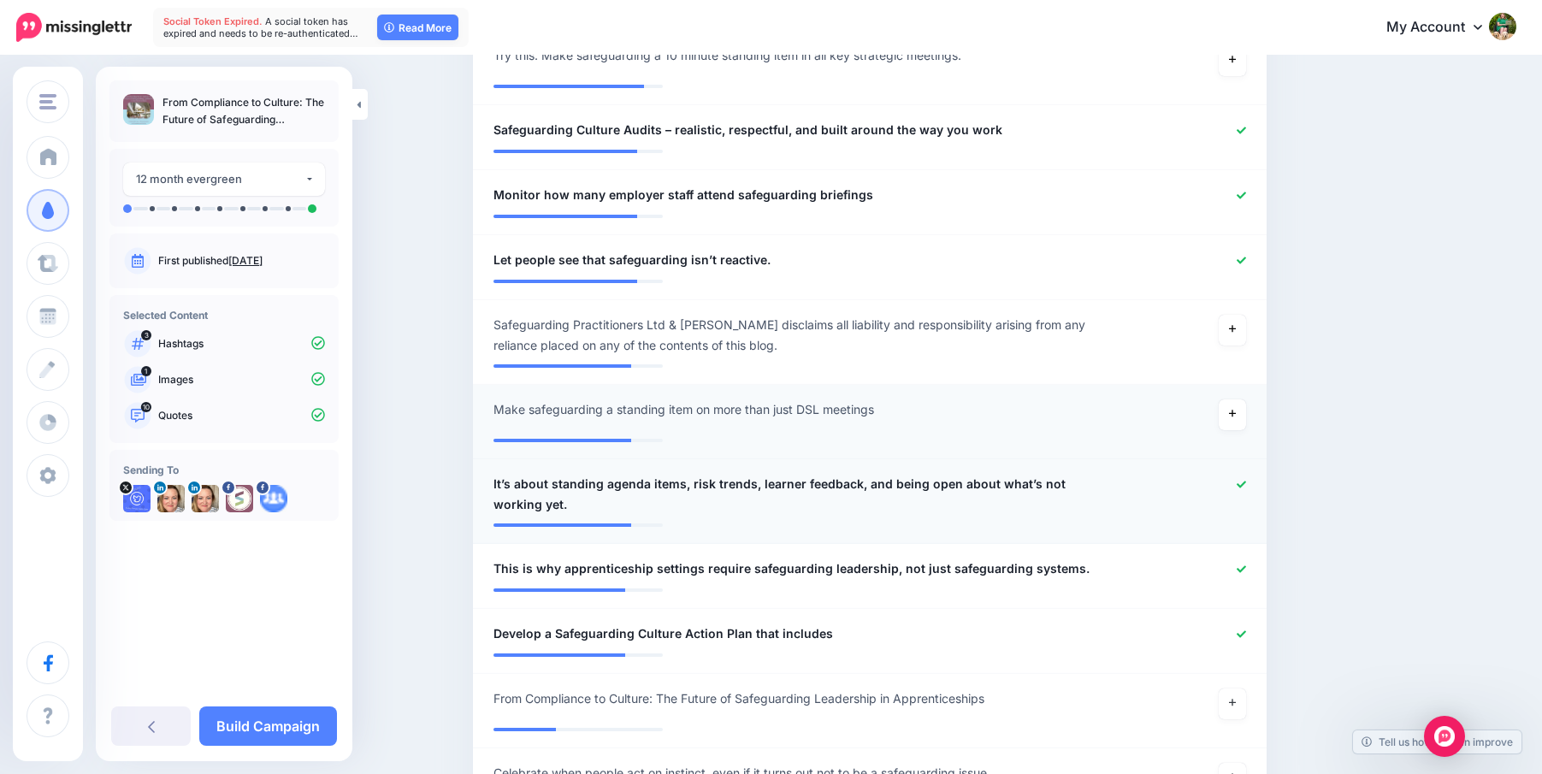
click at [1243, 485] on icon at bounding box center [1240, 484] width 9 height 9
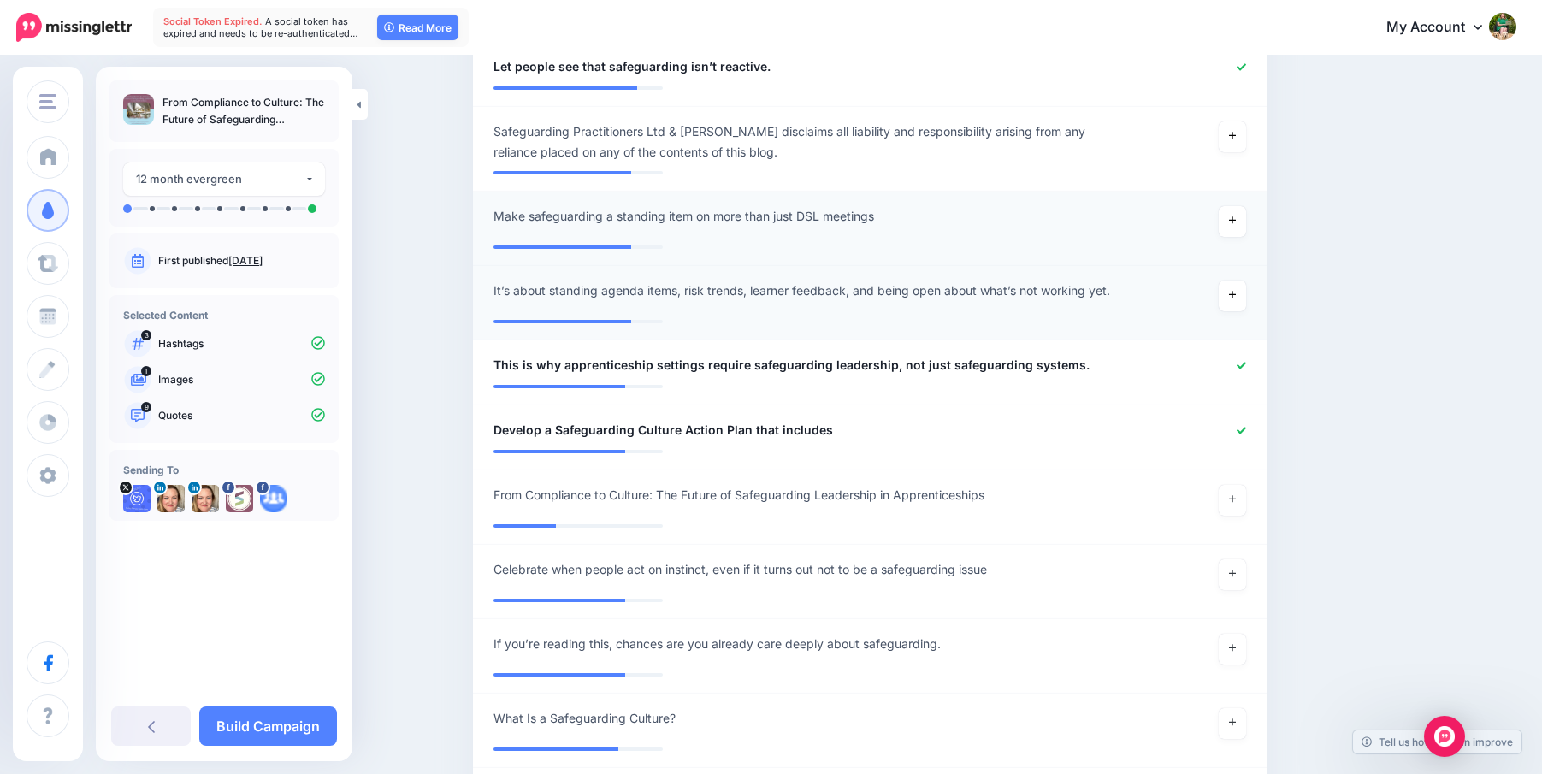
scroll to position [1132, 0]
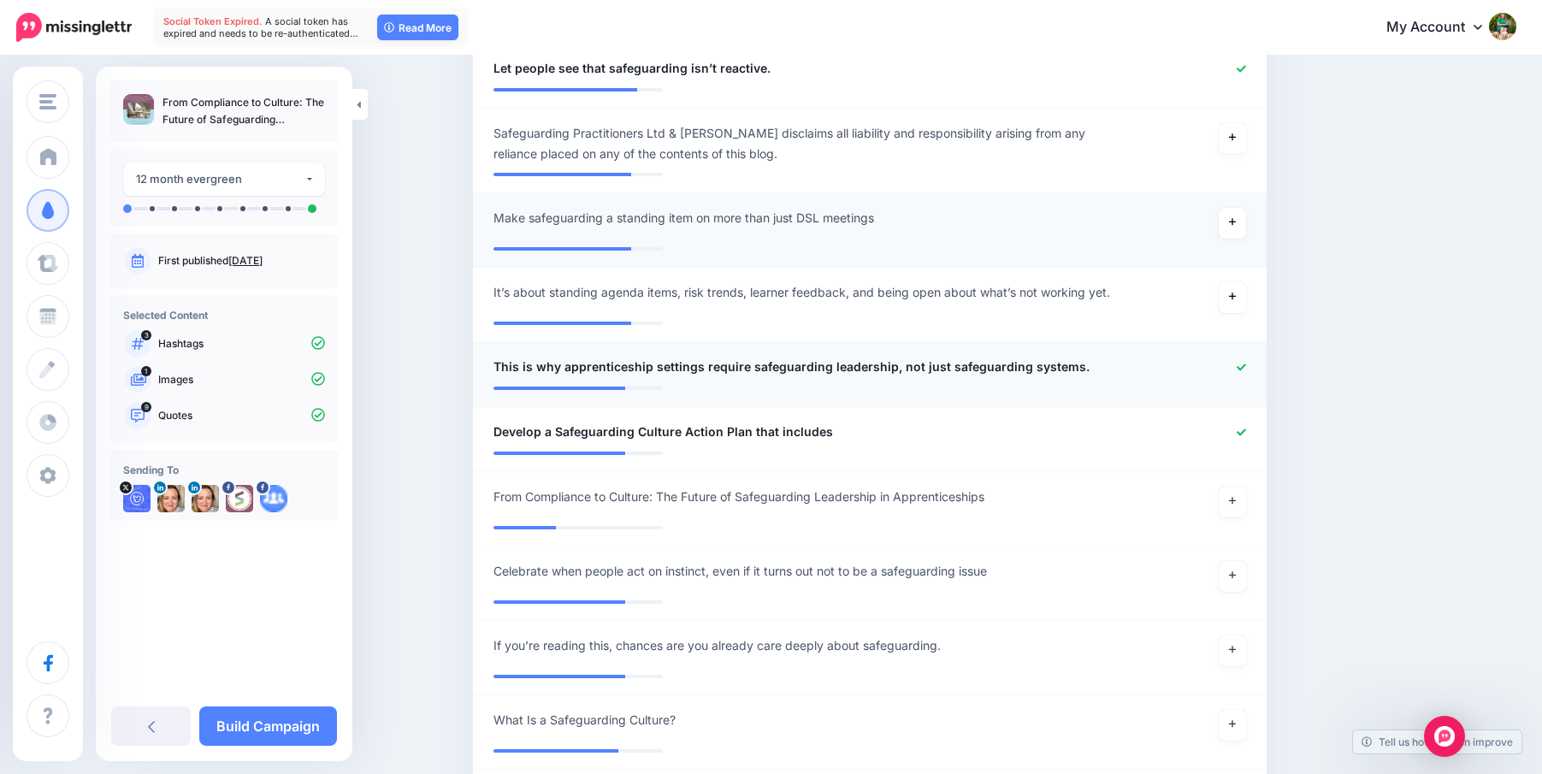
click at [1242, 370] on icon at bounding box center [1240, 367] width 9 height 9
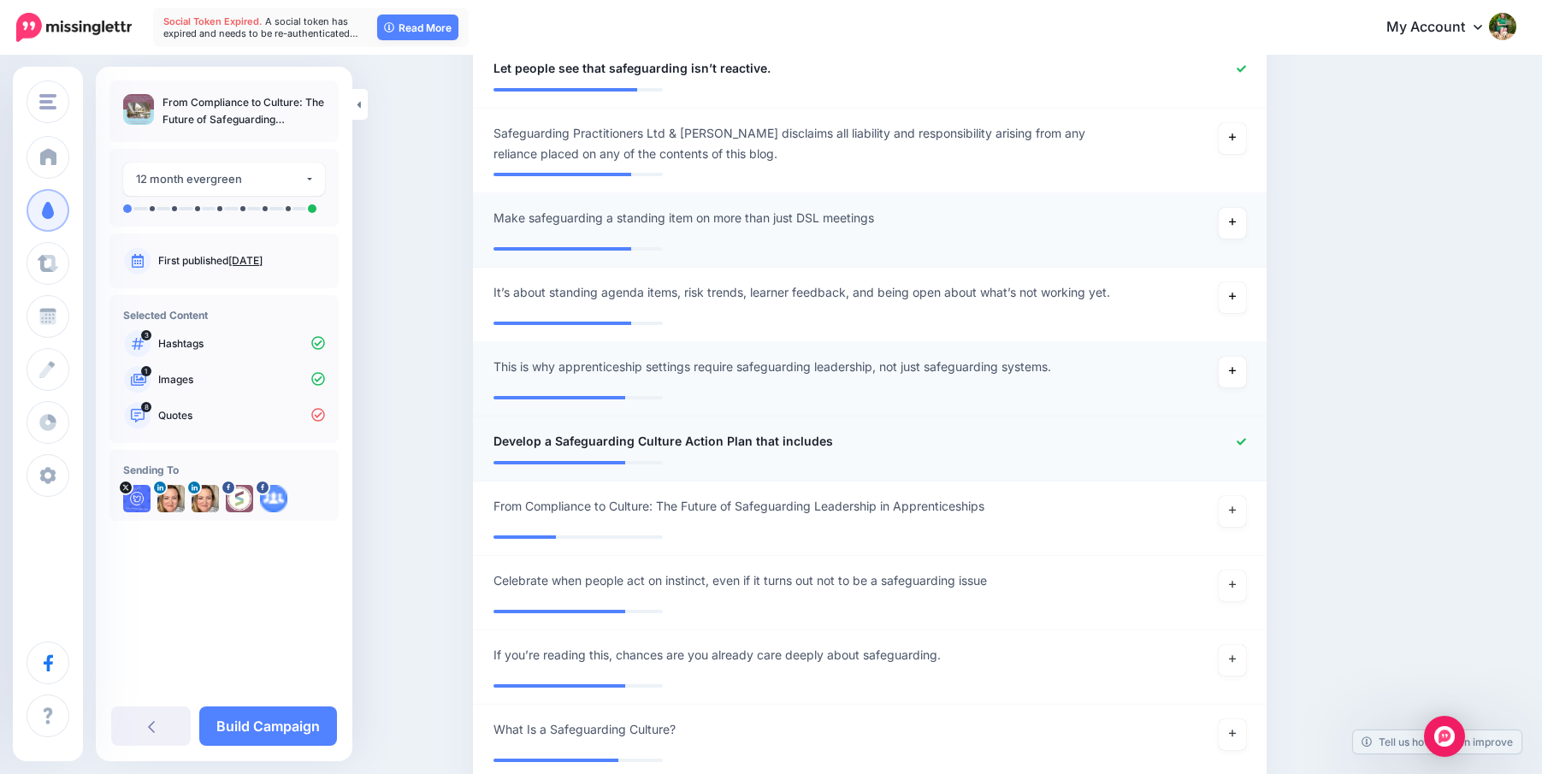
click at [1239, 439] on icon at bounding box center [1240, 441] width 9 height 9
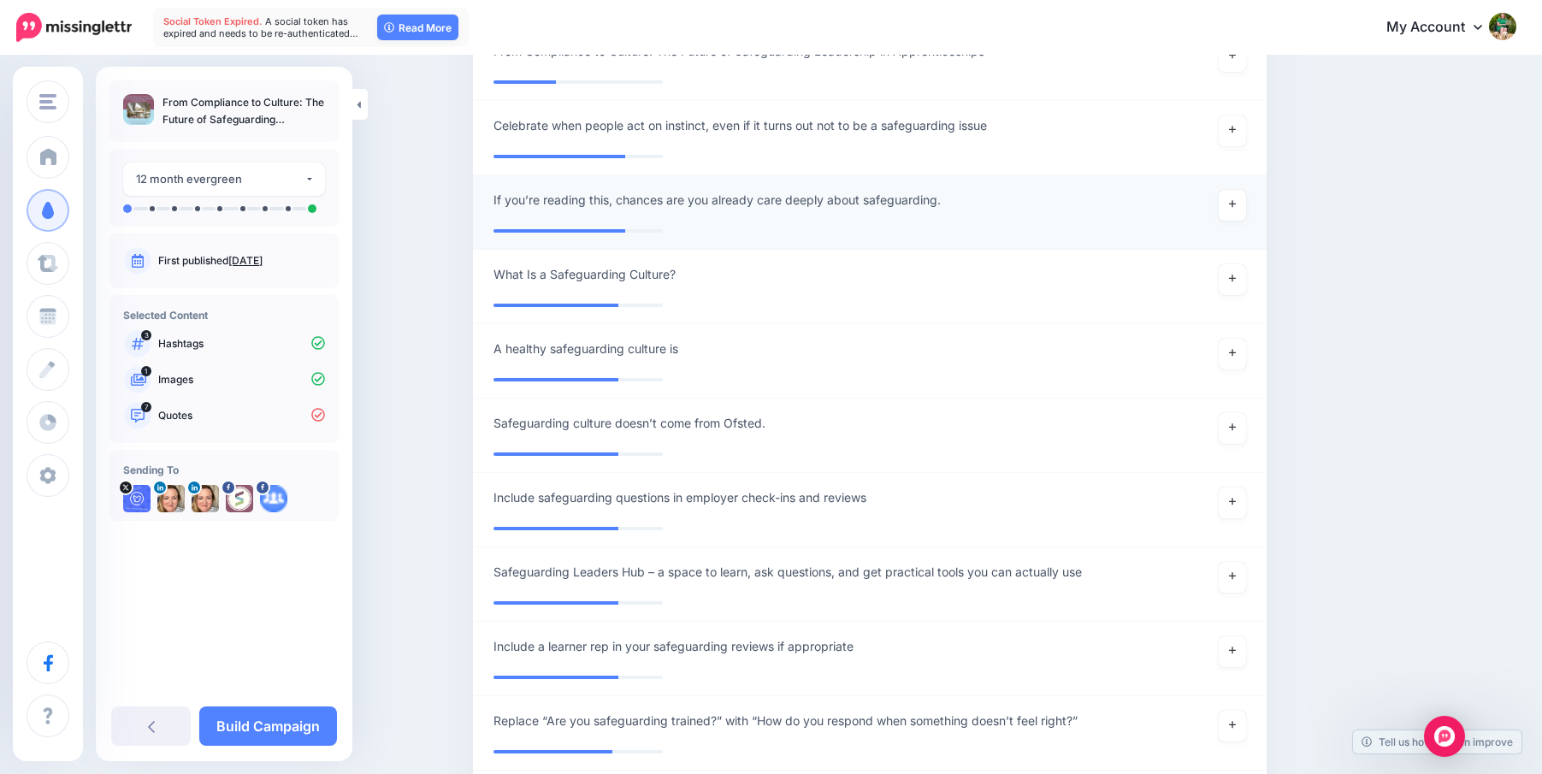
scroll to position [1600, 0]
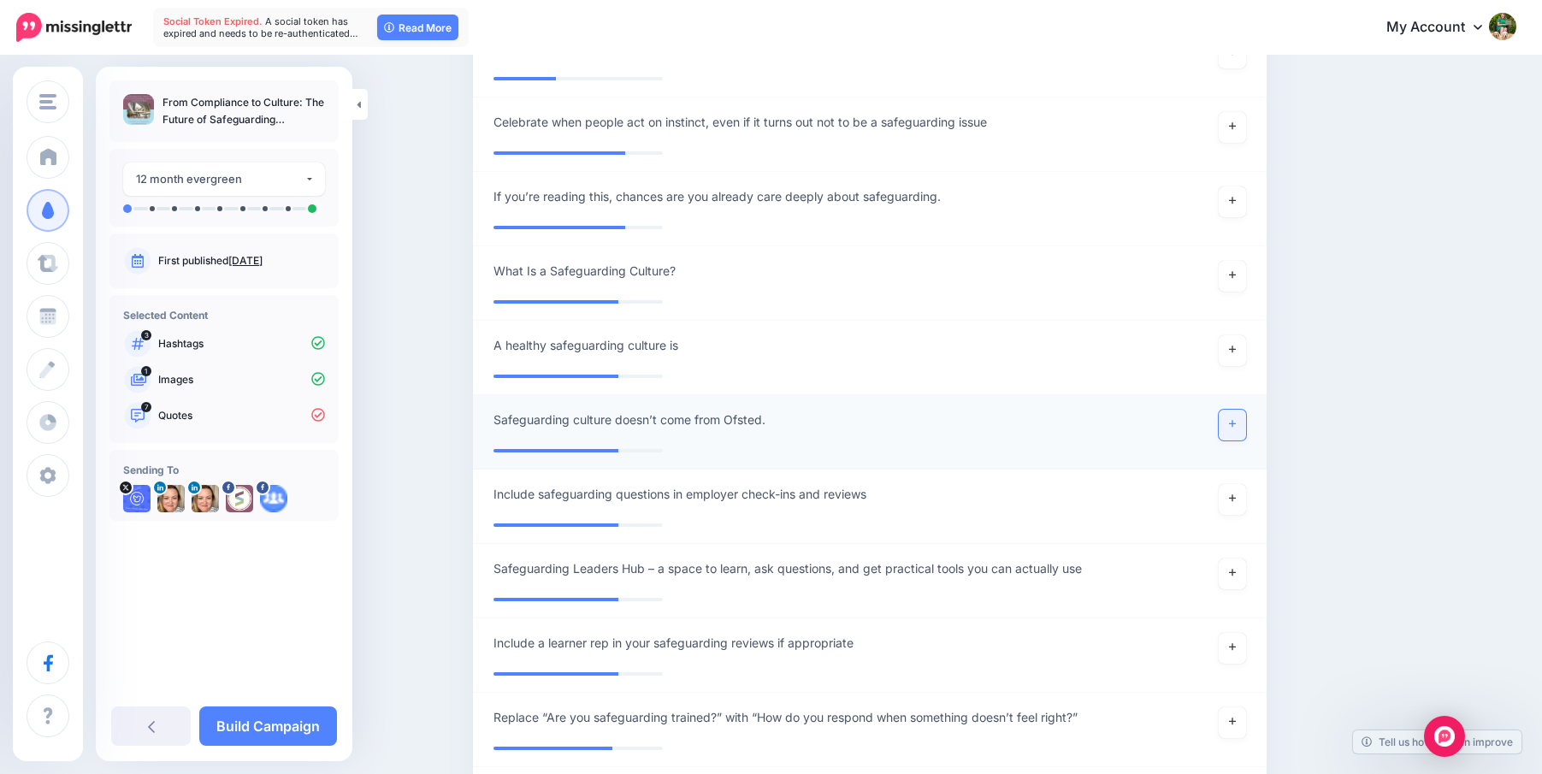
click at [1235, 427] on icon at bounding box center [1232, 423] width 7 height 9
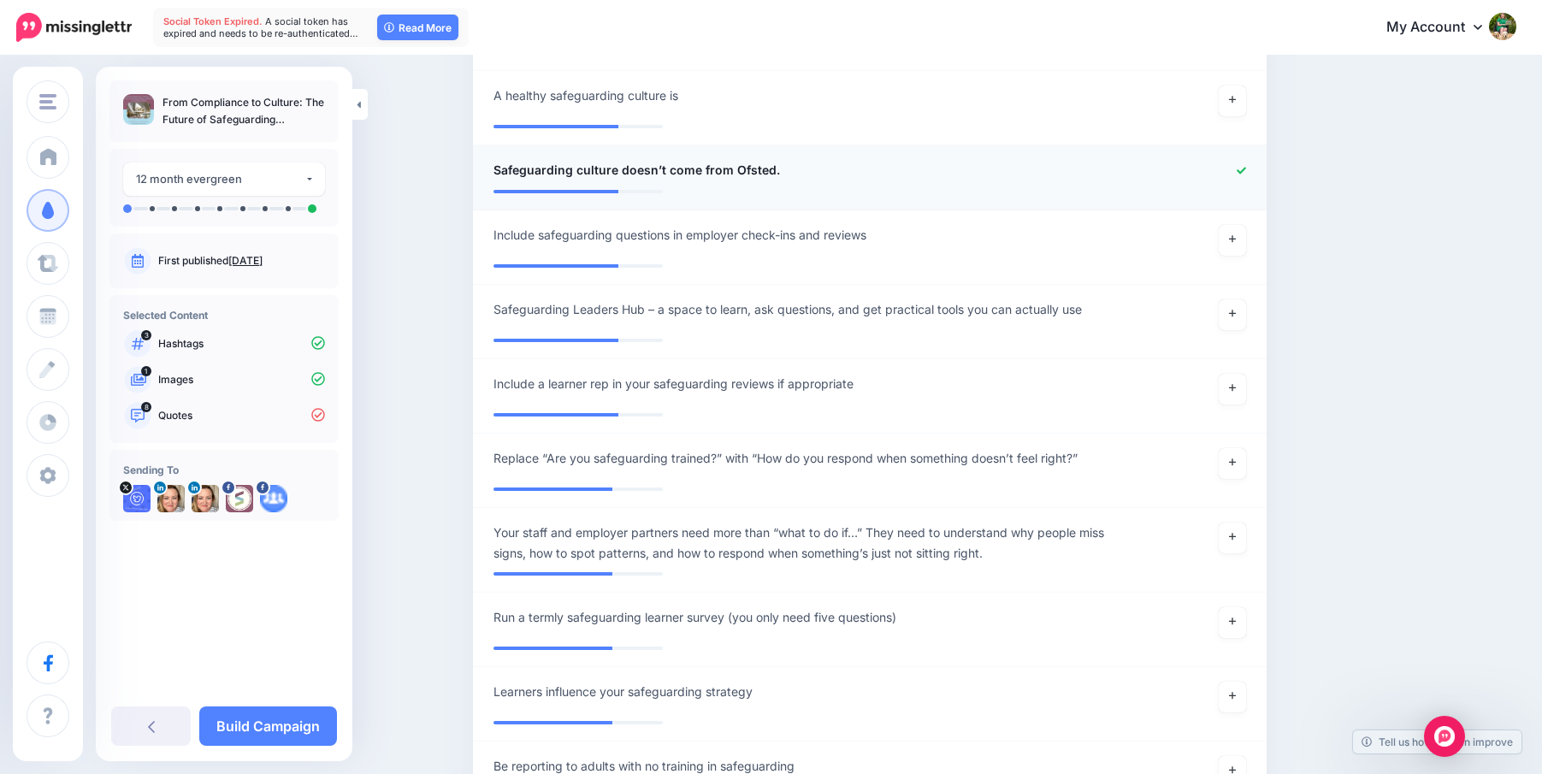
scroll to position [1850, 0]
click at [1233, 464] on icon at bounding box center [1232, 461] width 7 height 9
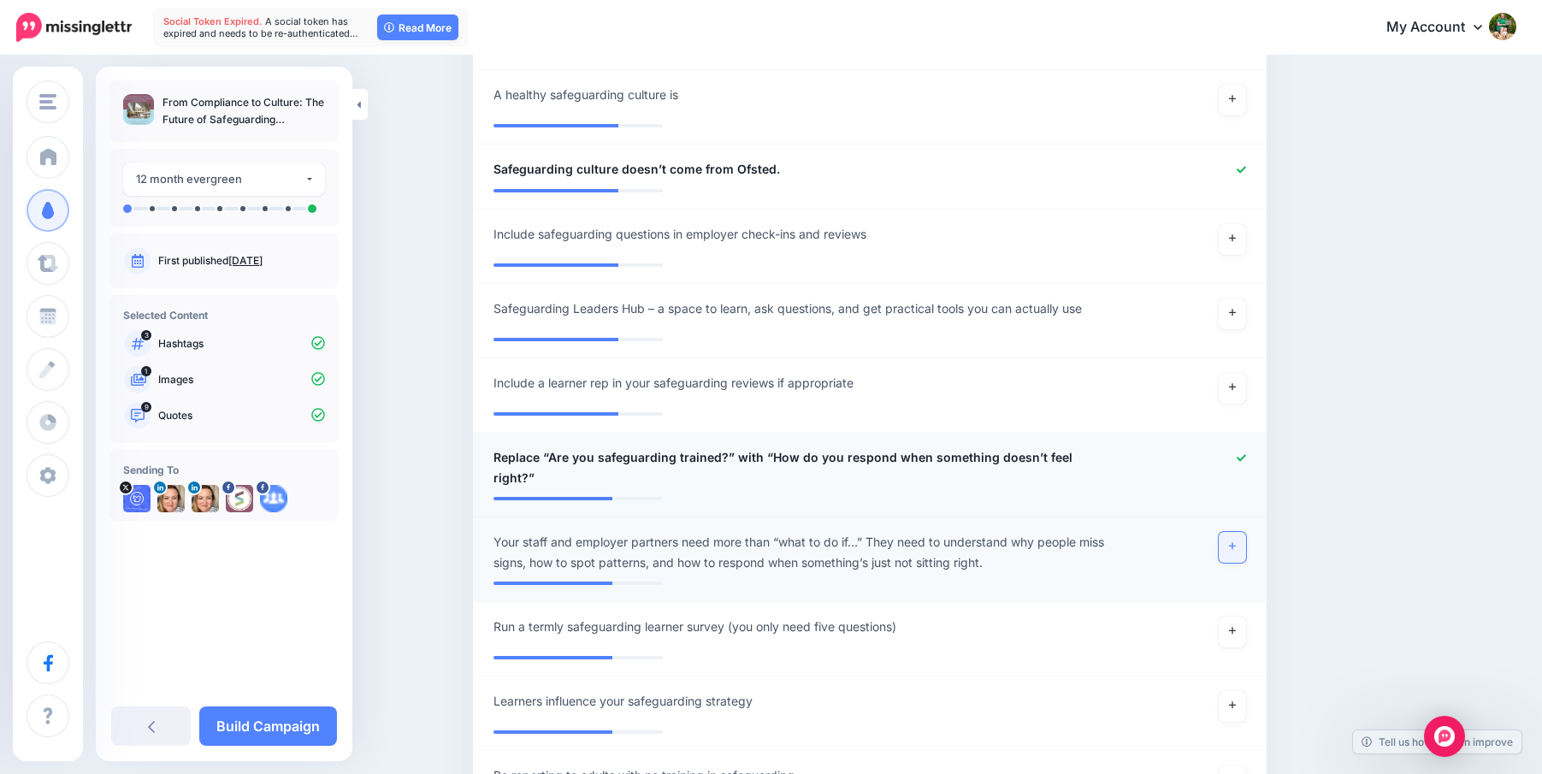
click at [1225, 532] on link at bounding box center [1231, 547] width 27 height 31
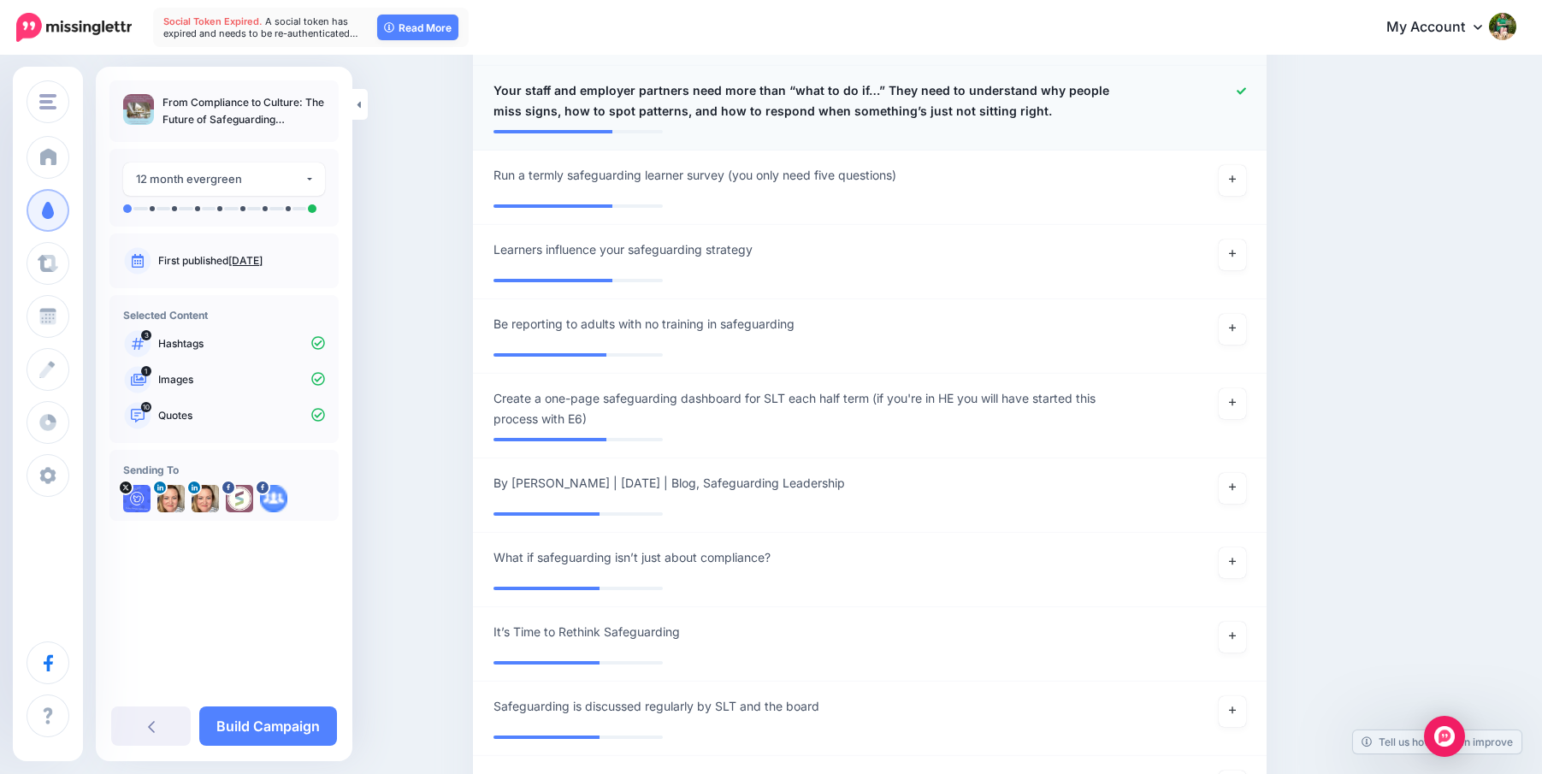
scroll to position [2306, 0]
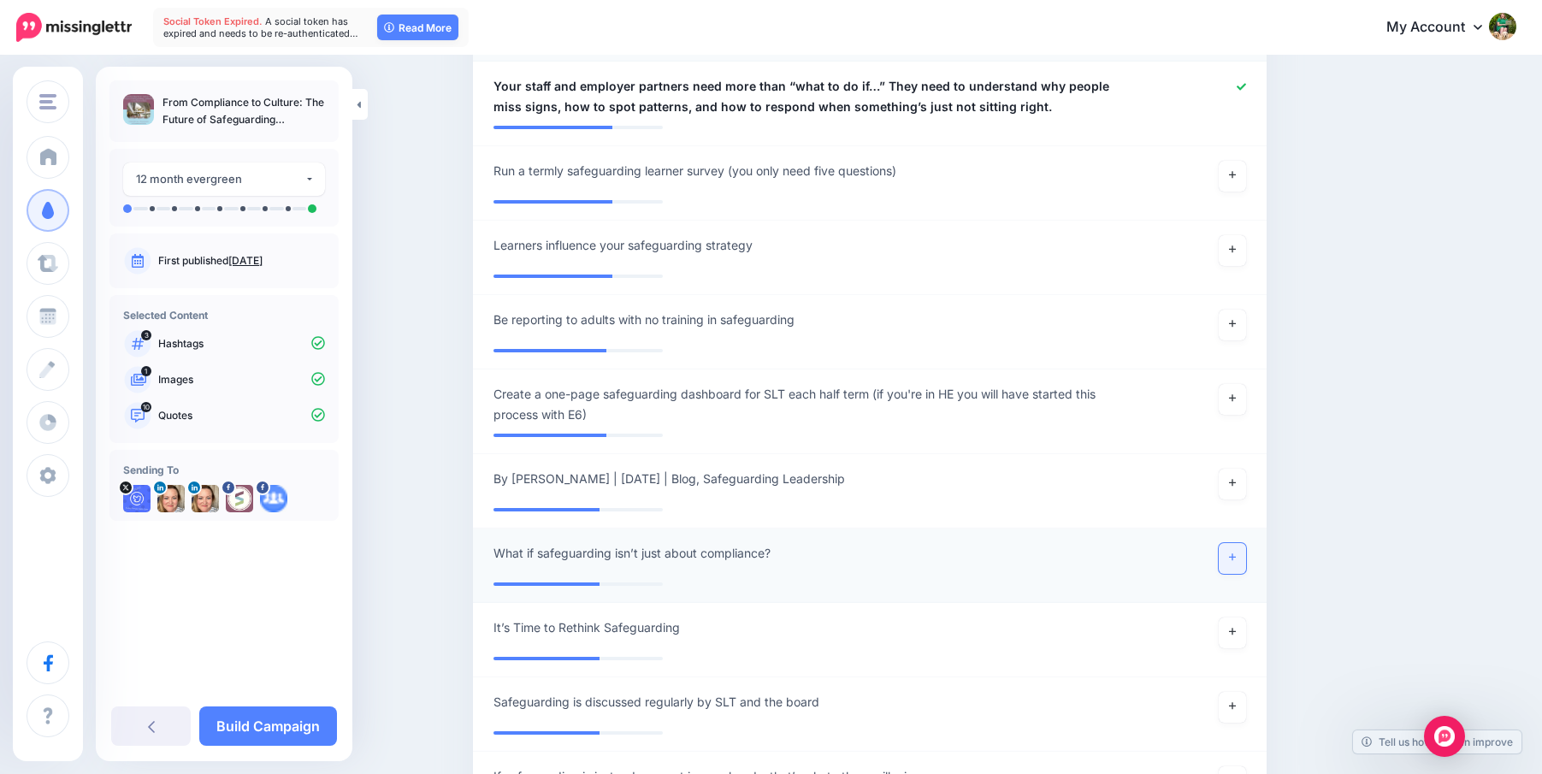
click at [1231, 543] on link at bounding box center [1231, 558] width 27 height 31
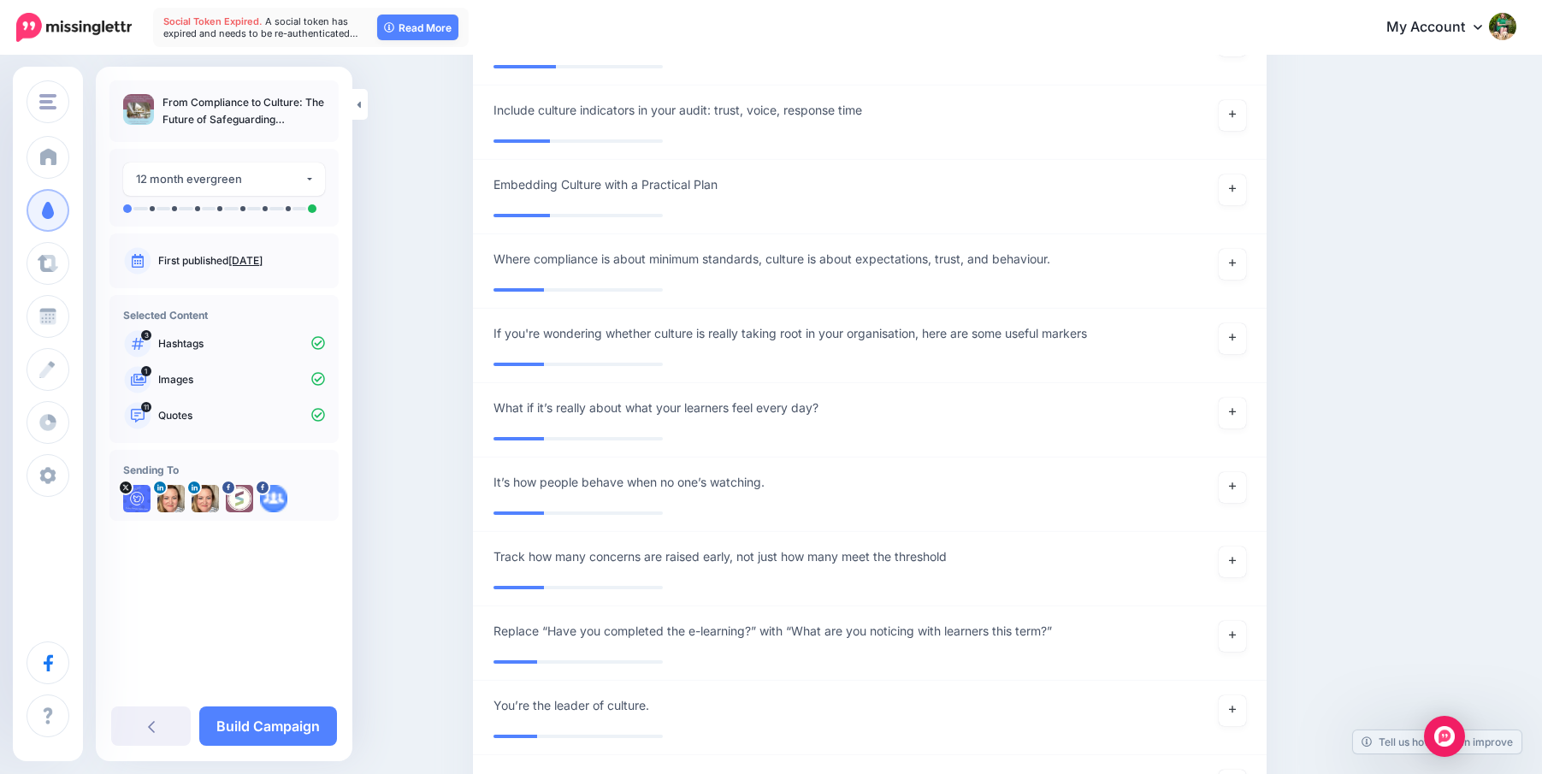
scroll to position [4520, 0]
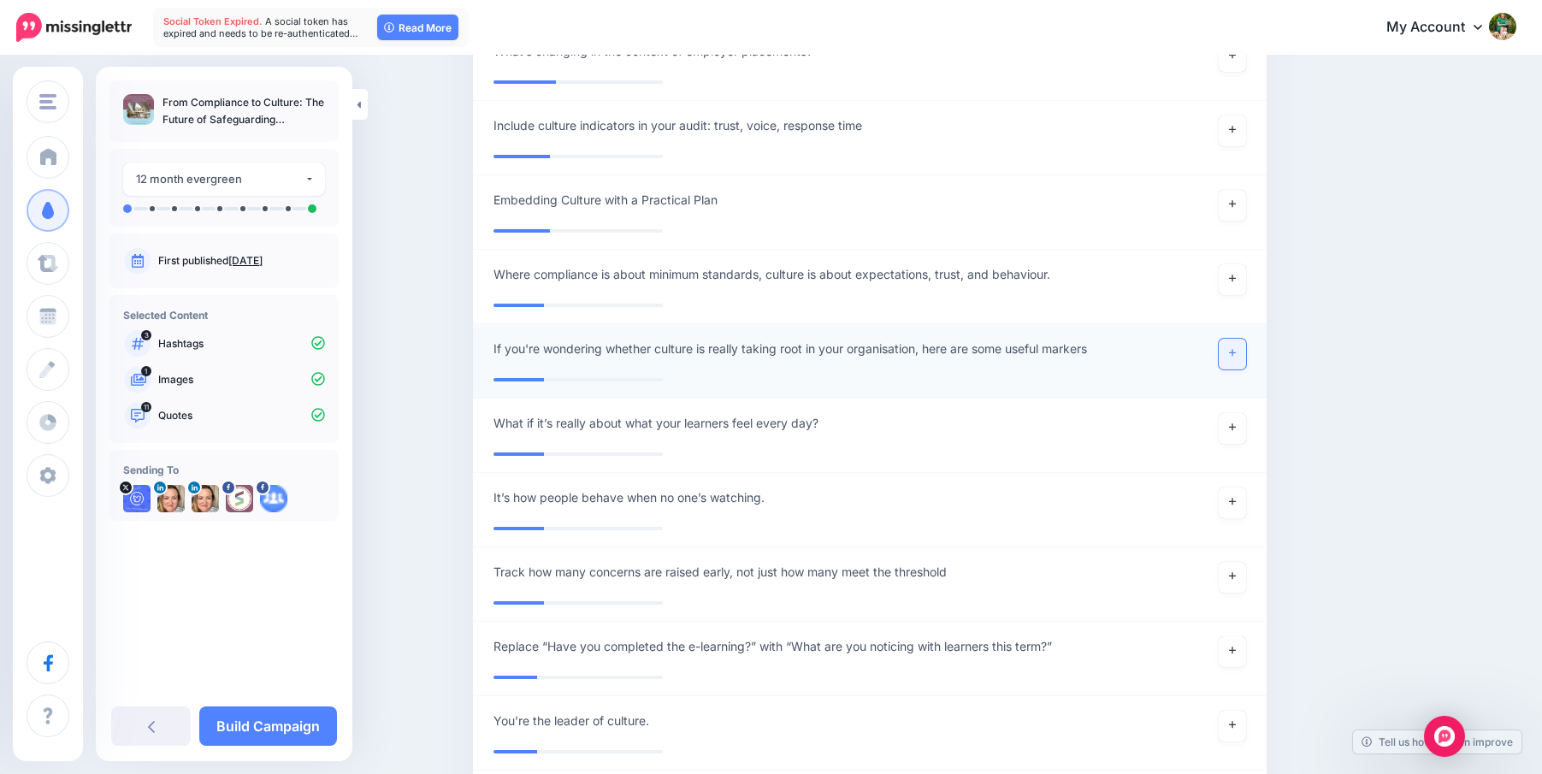
click at [1227, 339] on link at bounding box center [1231, 354] width 27 height 31
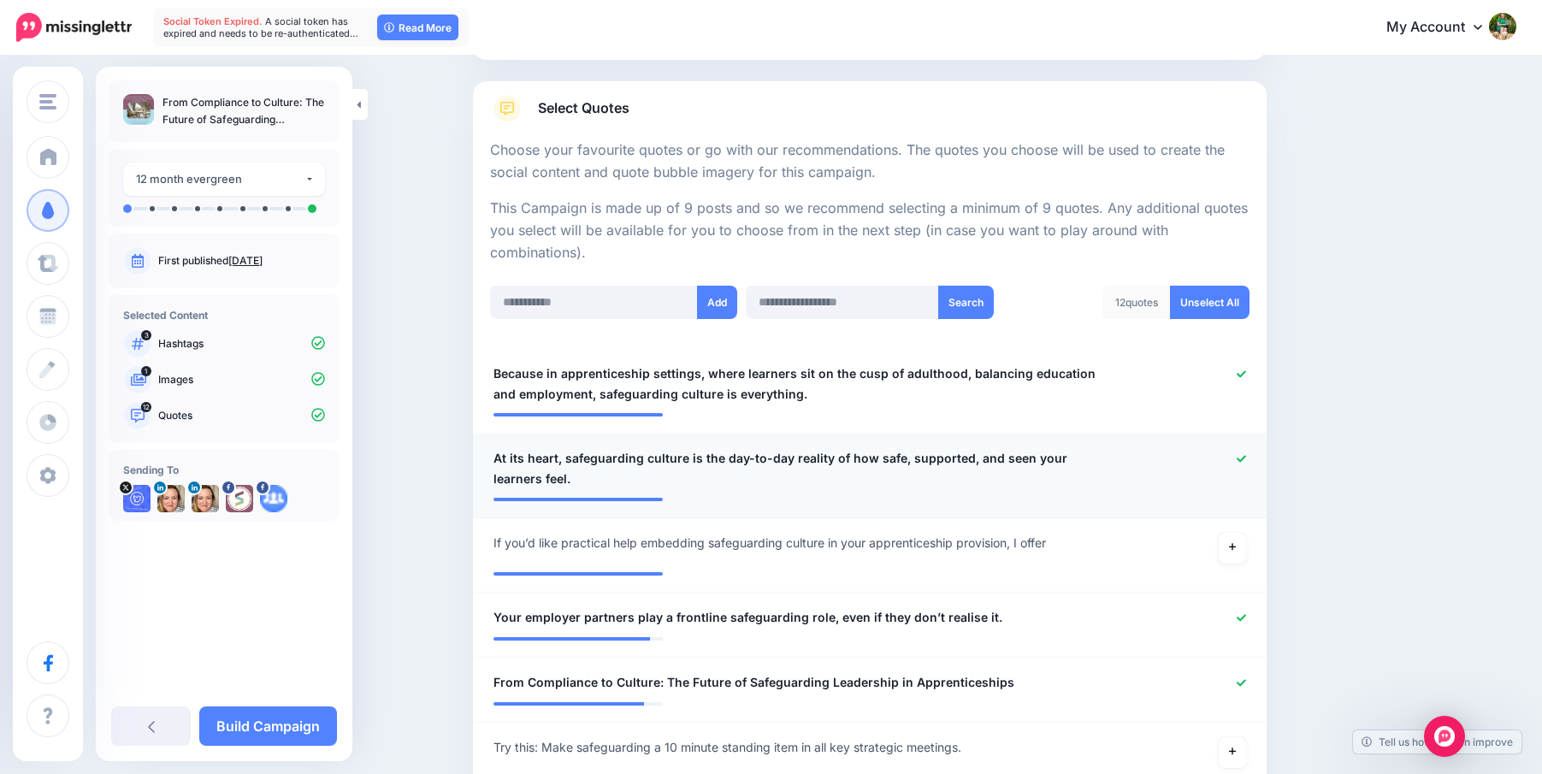
scroll to position [257, 0]
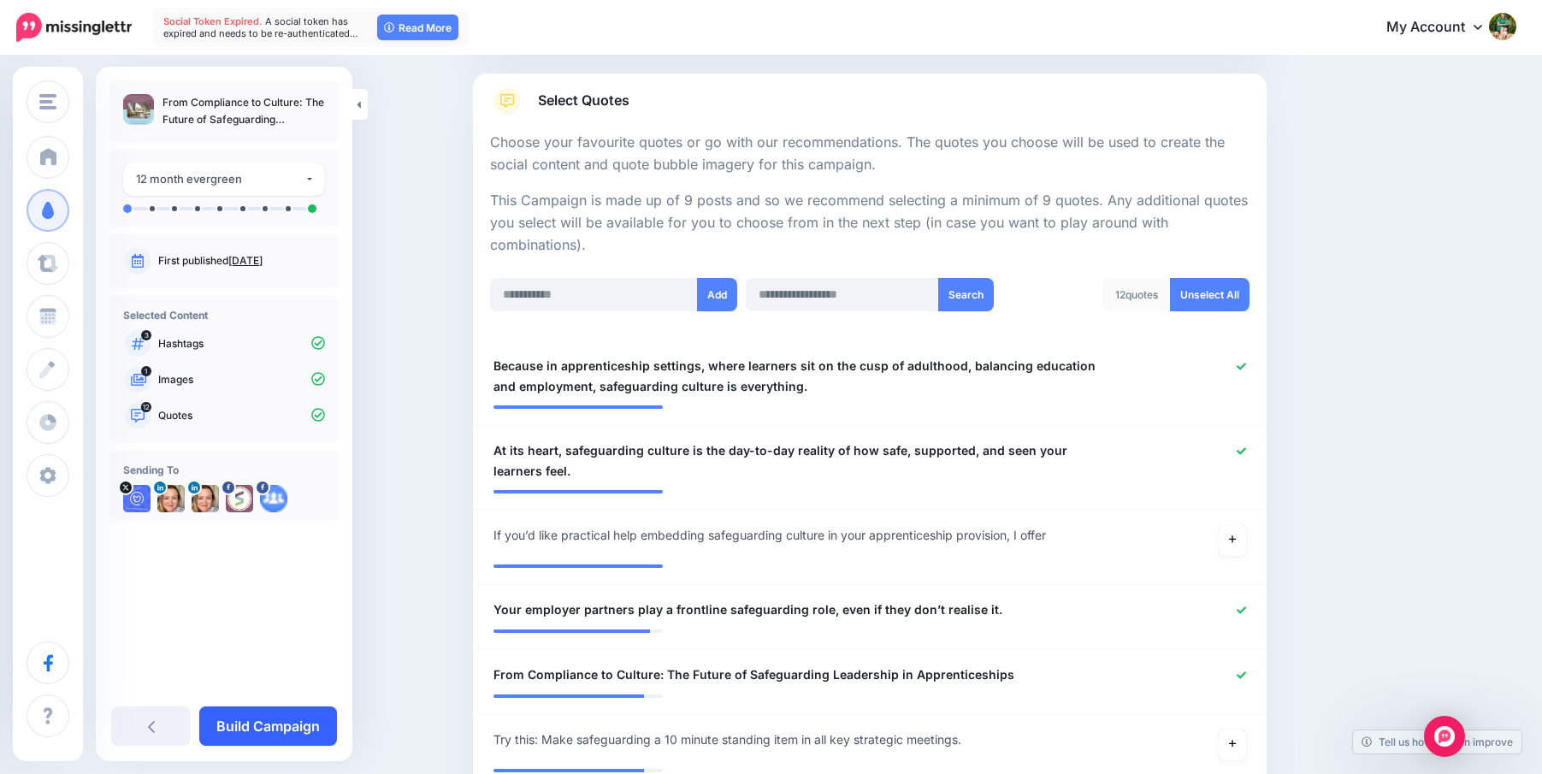
click at [298, 723] on link "Build Campaign" at bounding box center [268, 725] width 138 height 39
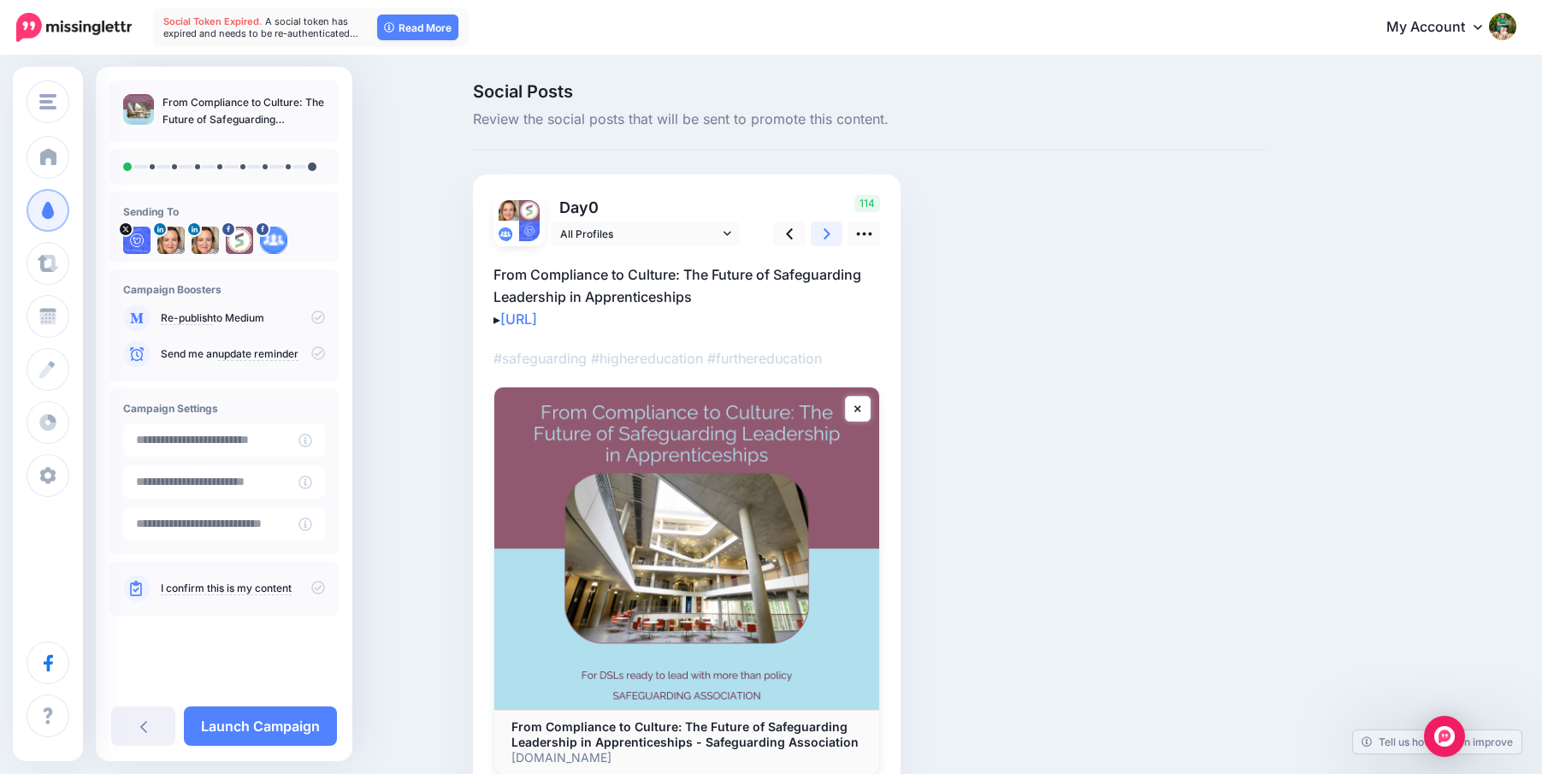
click at [831, 225] on link at bounding box center [827, 233] width 32 height 25
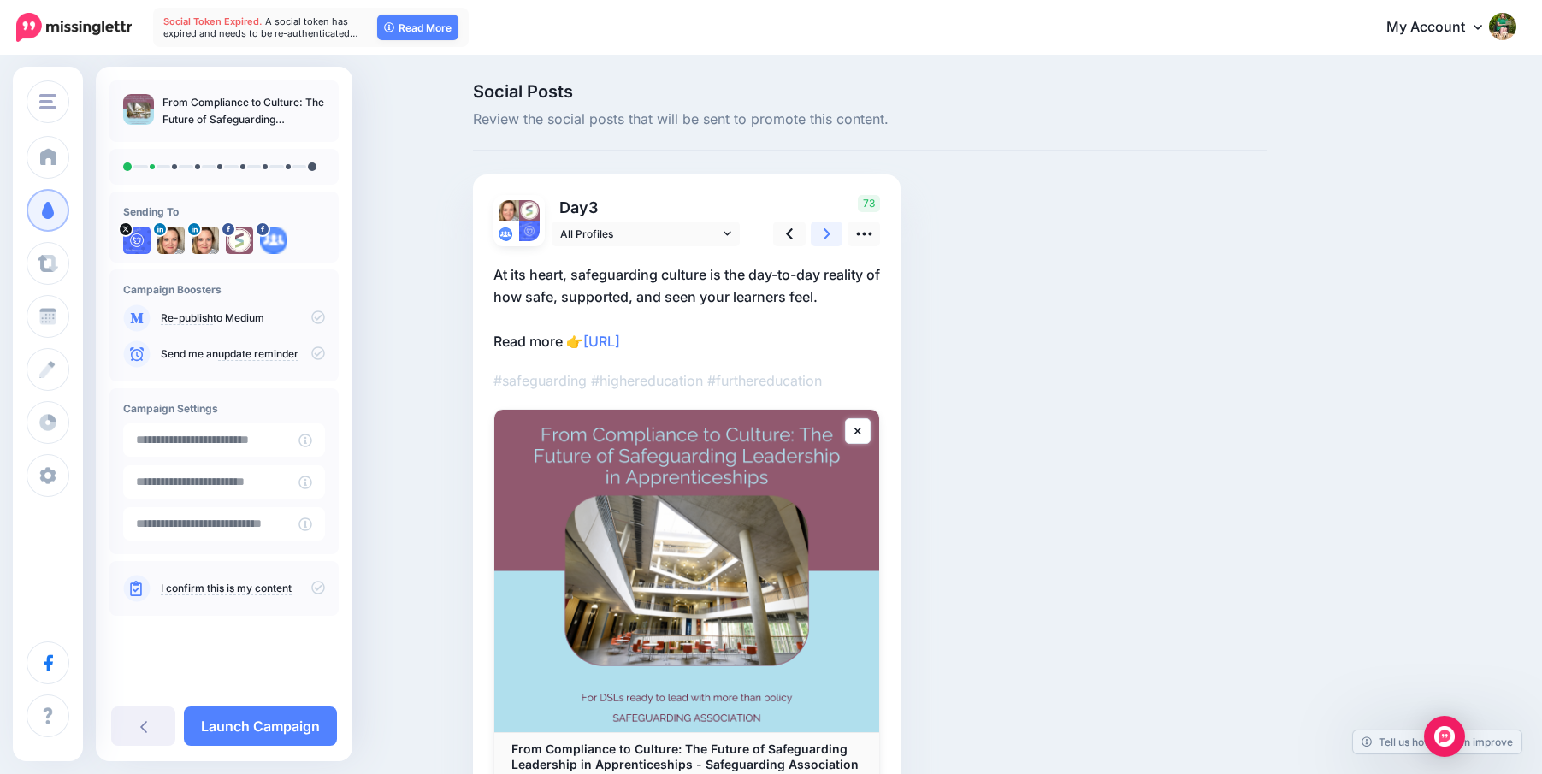
click at [831, 225] on link at bounding box center [827, 233] width 32 height 25
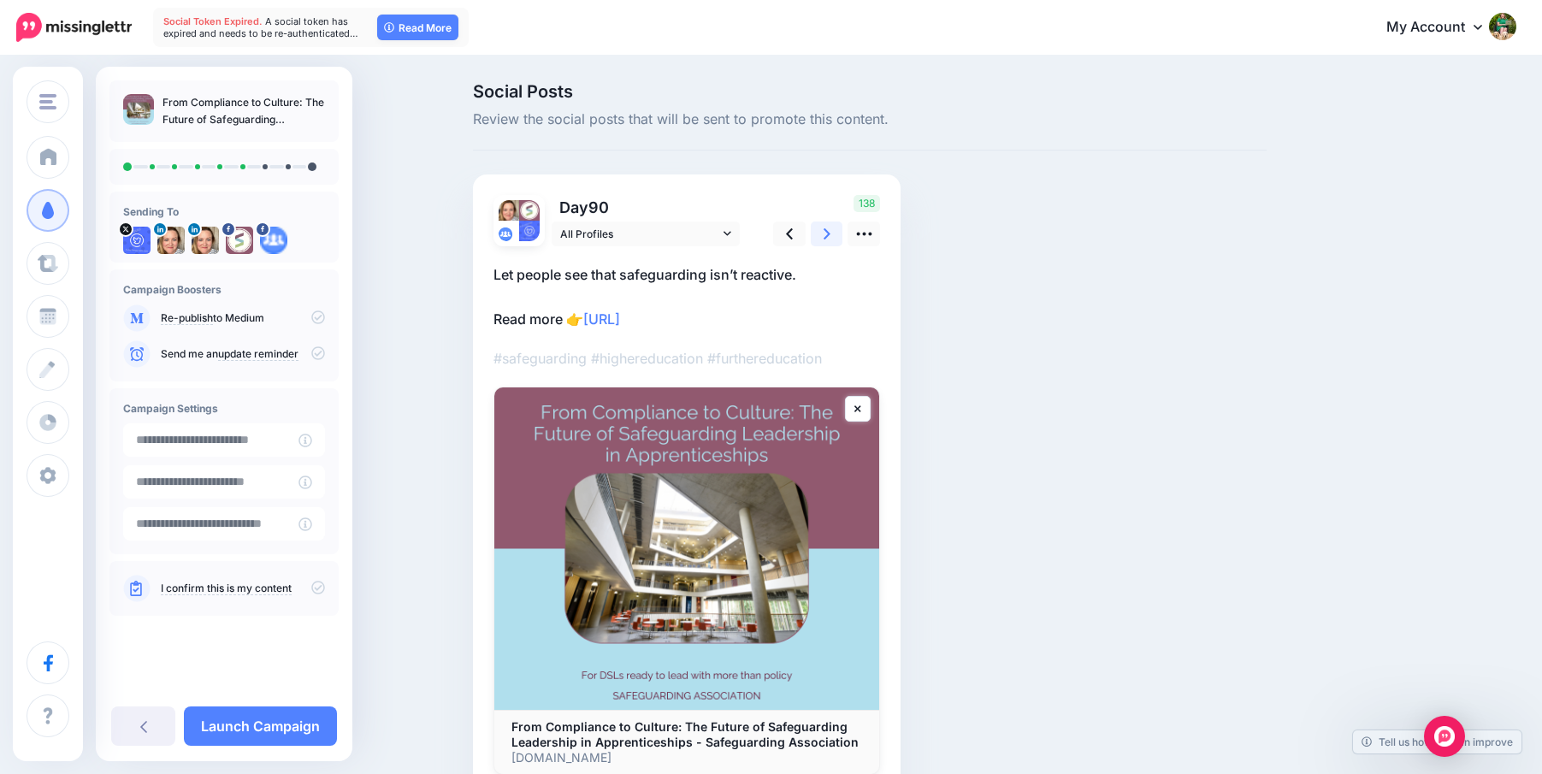
click at [831, 225] on link at bounding box center [827, 233] width 32 height 25
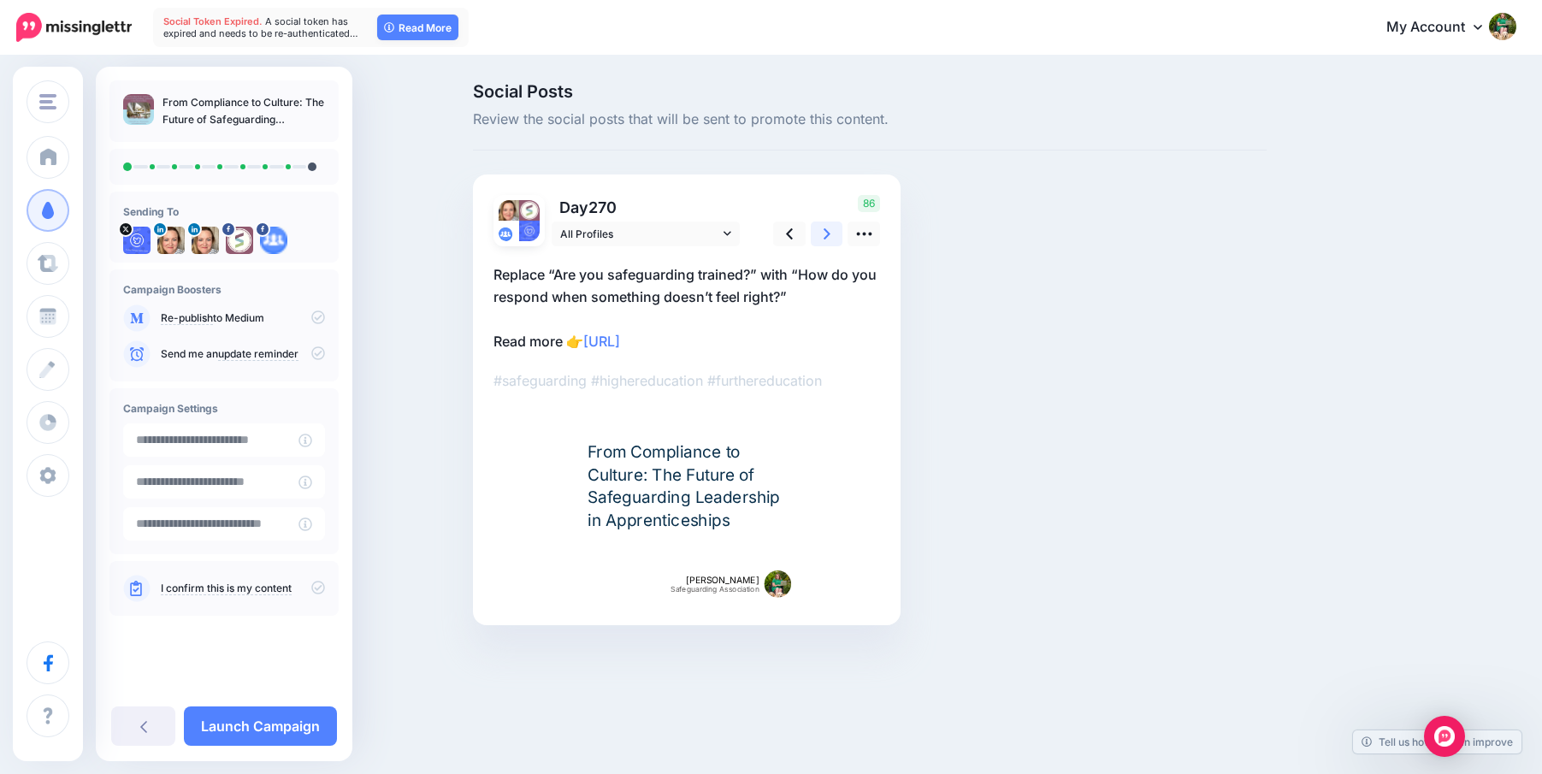
click at [831, 225] on link at bounding box center [827, 233] width 32 height 25
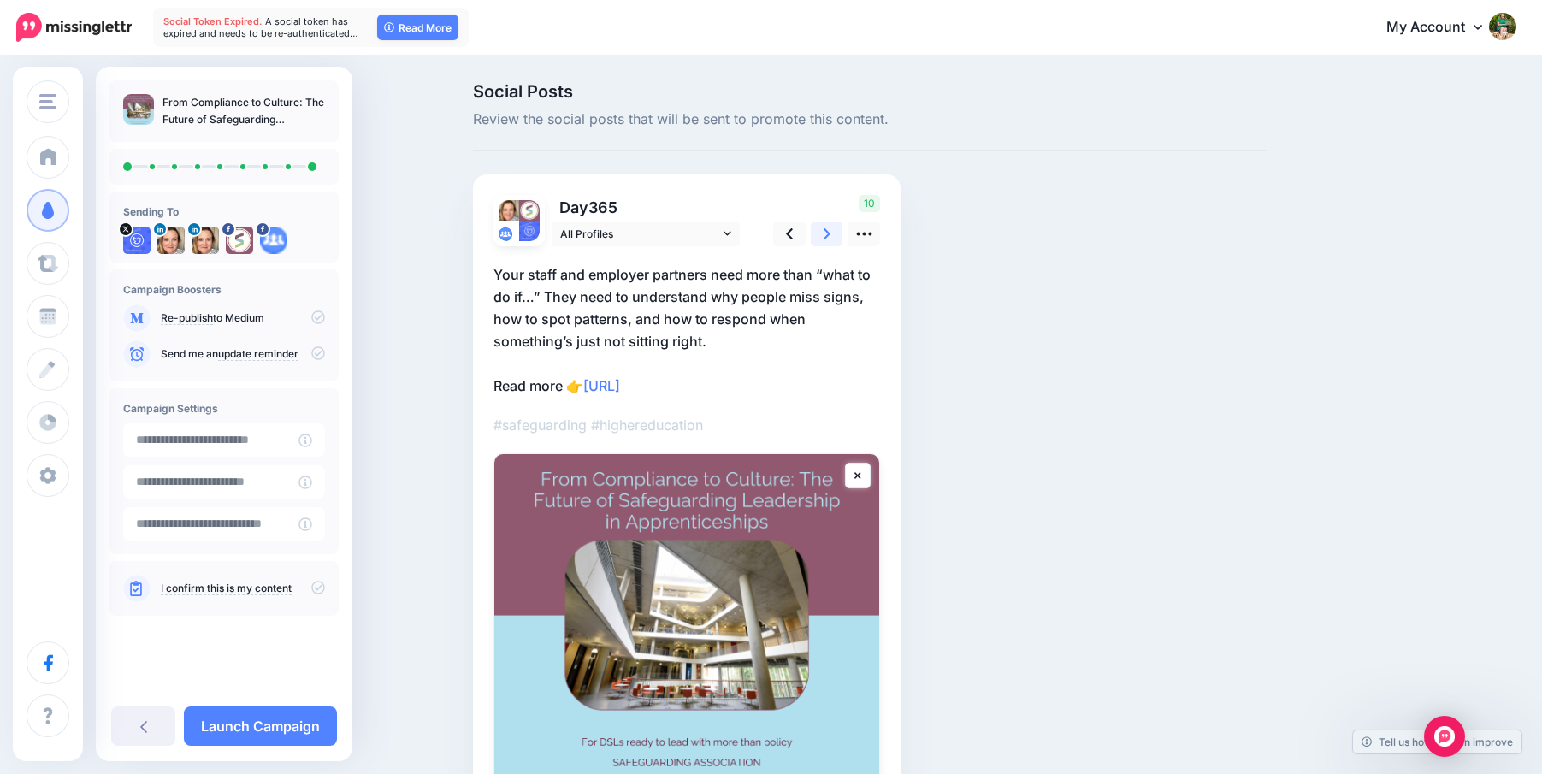
click at [831, 225] on link at bounding box center [827, 233] width 32 height 25
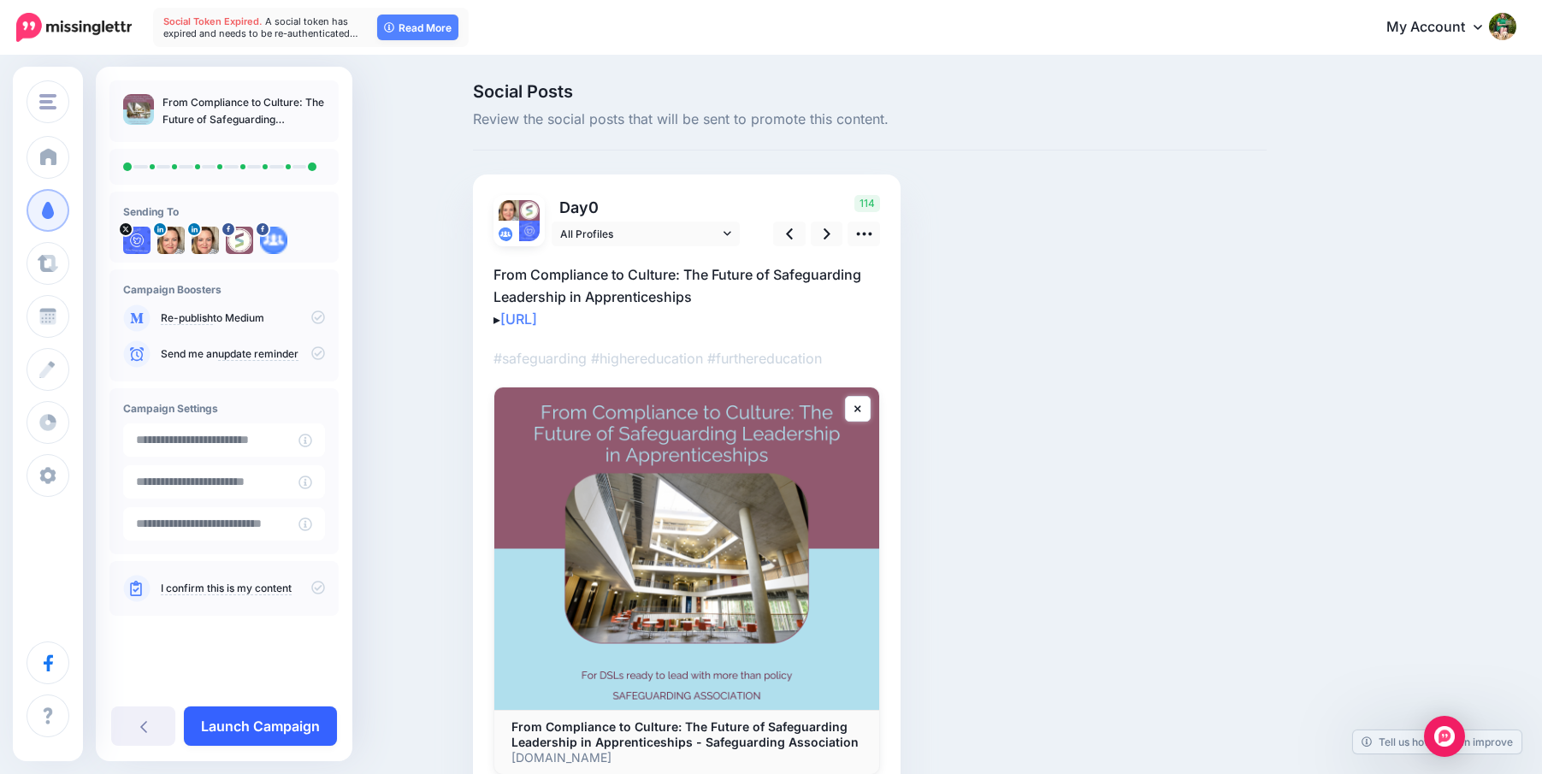
click at [257, 730] on link "Launch Campaign" at bounding box center [260, 725] width 153 height 39
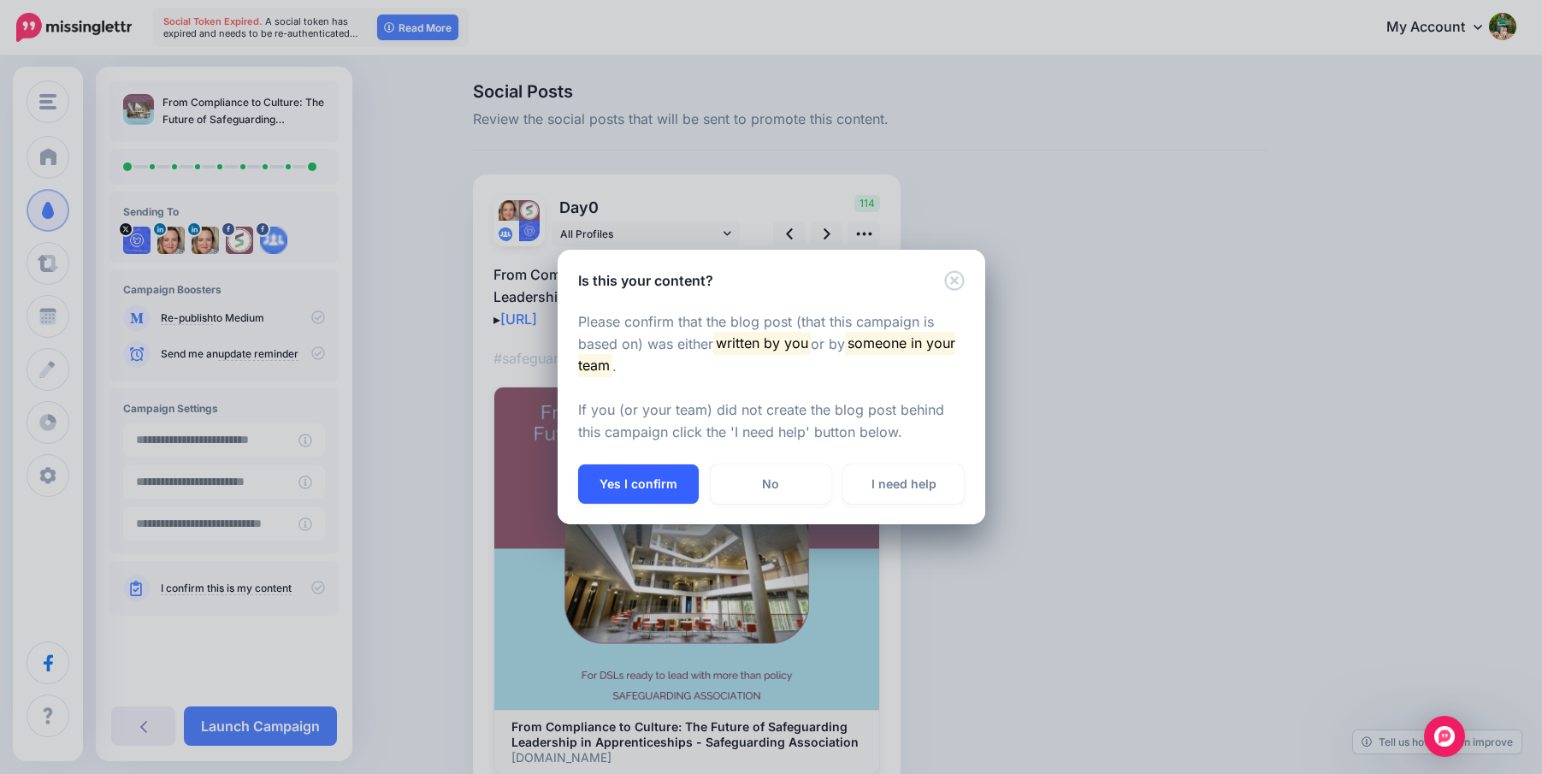
click at [663, 497] on button "Yes I confirm" at bounding box center [638, 483] width 121 height 39
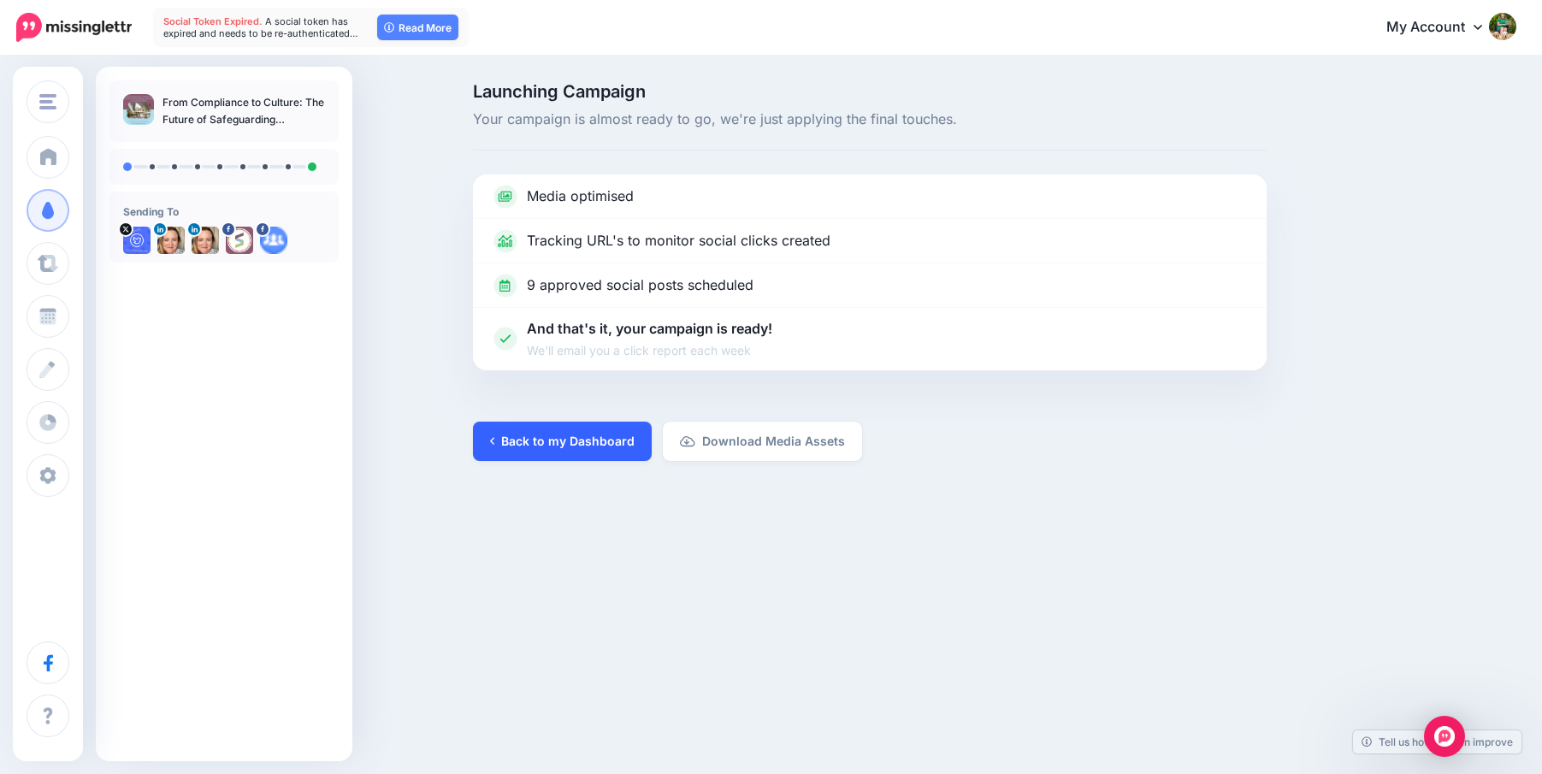
click at [570, 440] on link "Back to my Dashboard" at bounding box center [562, 441] width 179 height 39
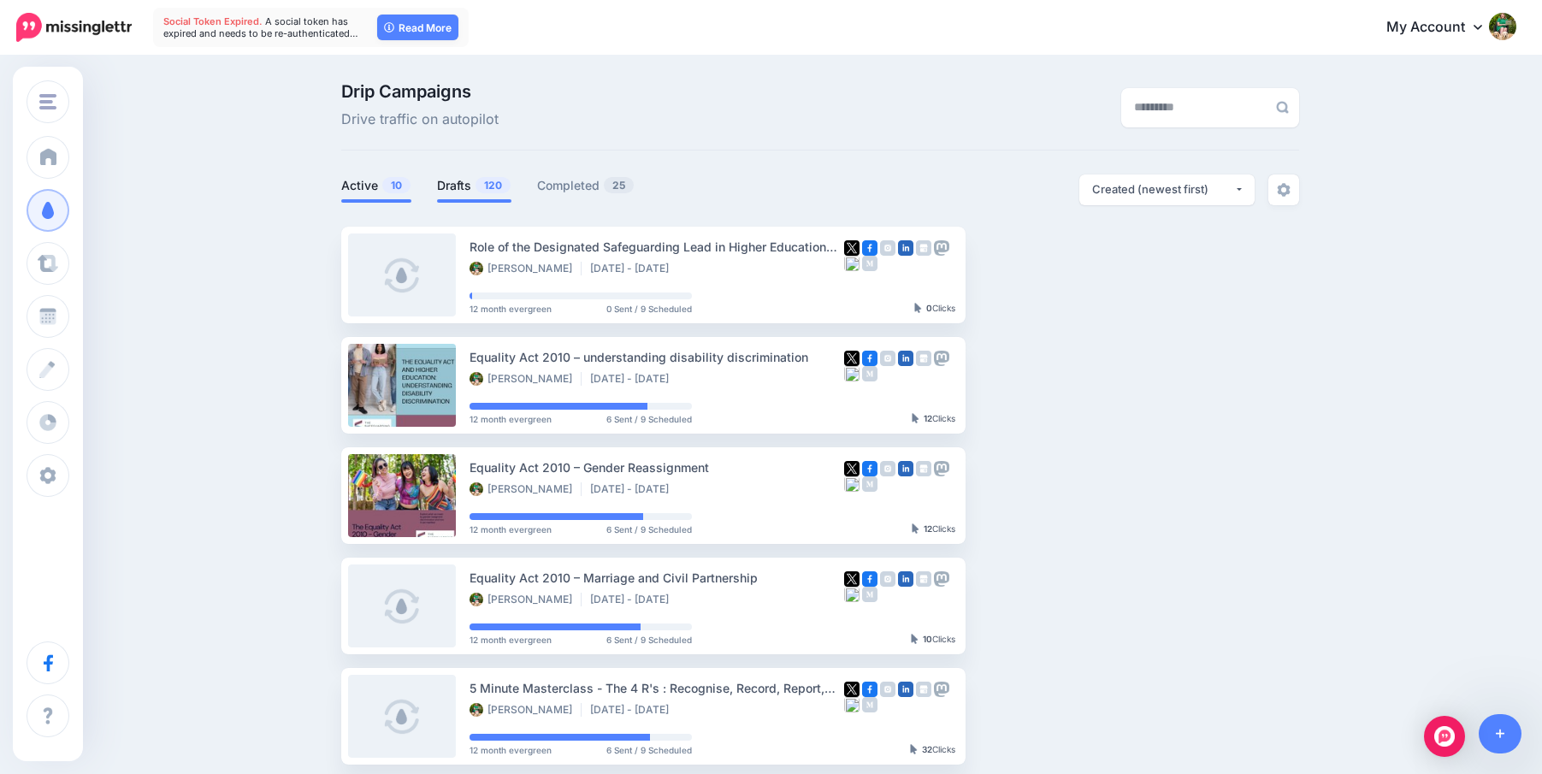
click at [459, 180] on link "Drafts 120" at bounding box center [474, 185] width 74 height 21
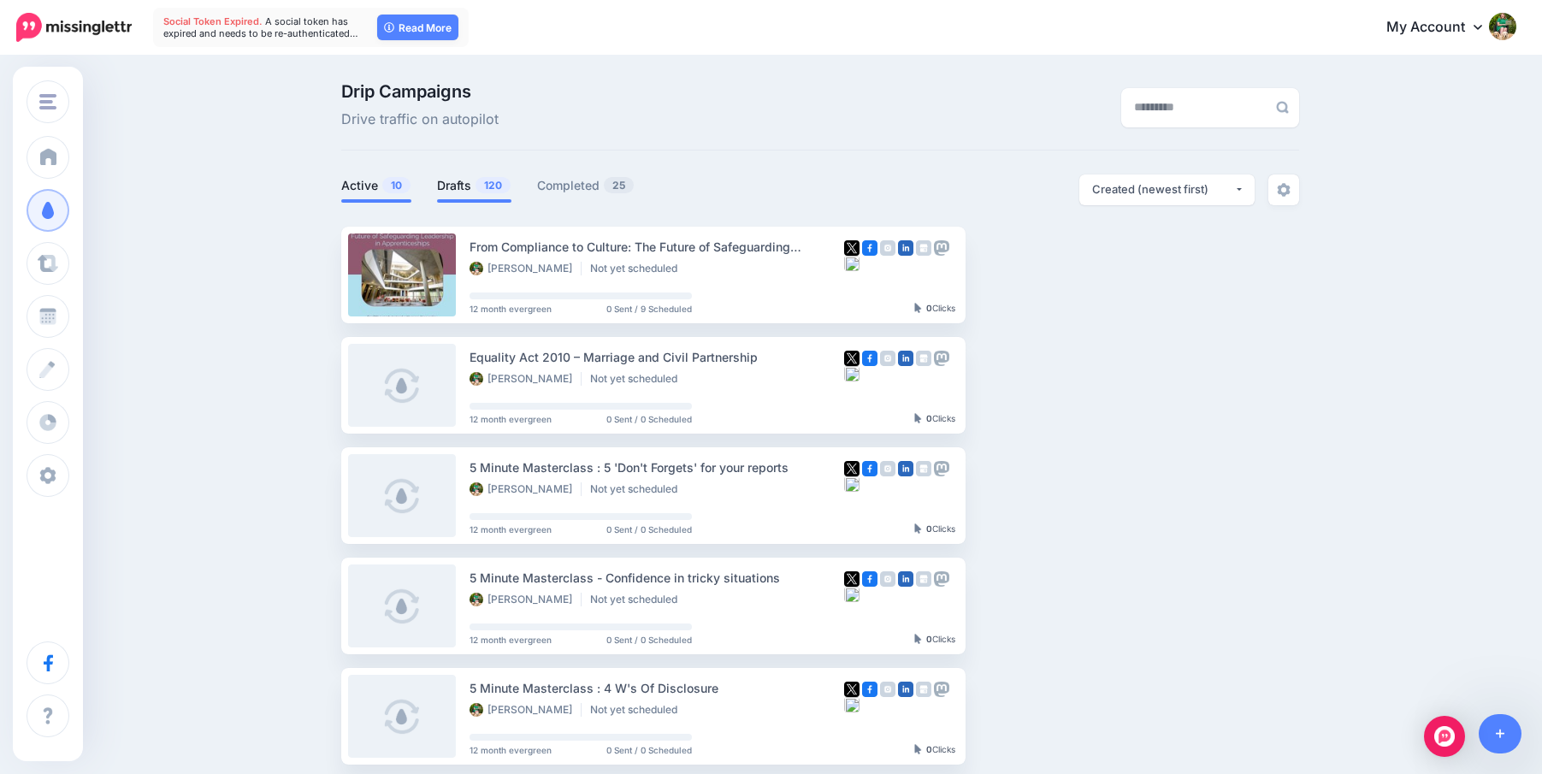
click at [363, 183] on link "Active 10" at bounding box center [376, 185] width 70 height 21
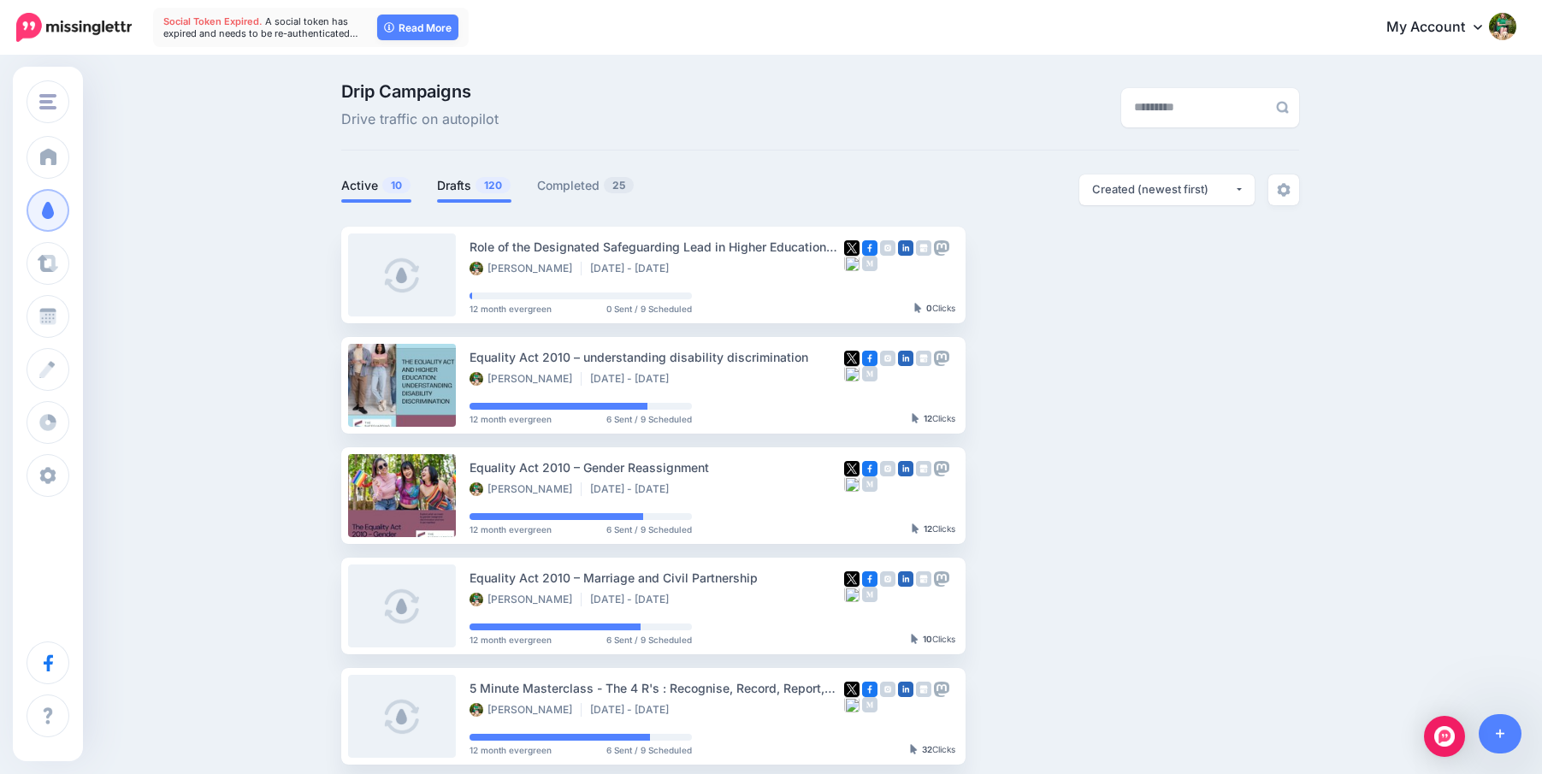
click at [485, 197] on li "Drafts 120" at bounding box center [474, 188] width 74 height 28
click at [460, 180] on link "Drafts 120" at bounding box center [474, 185] width 74 height 21
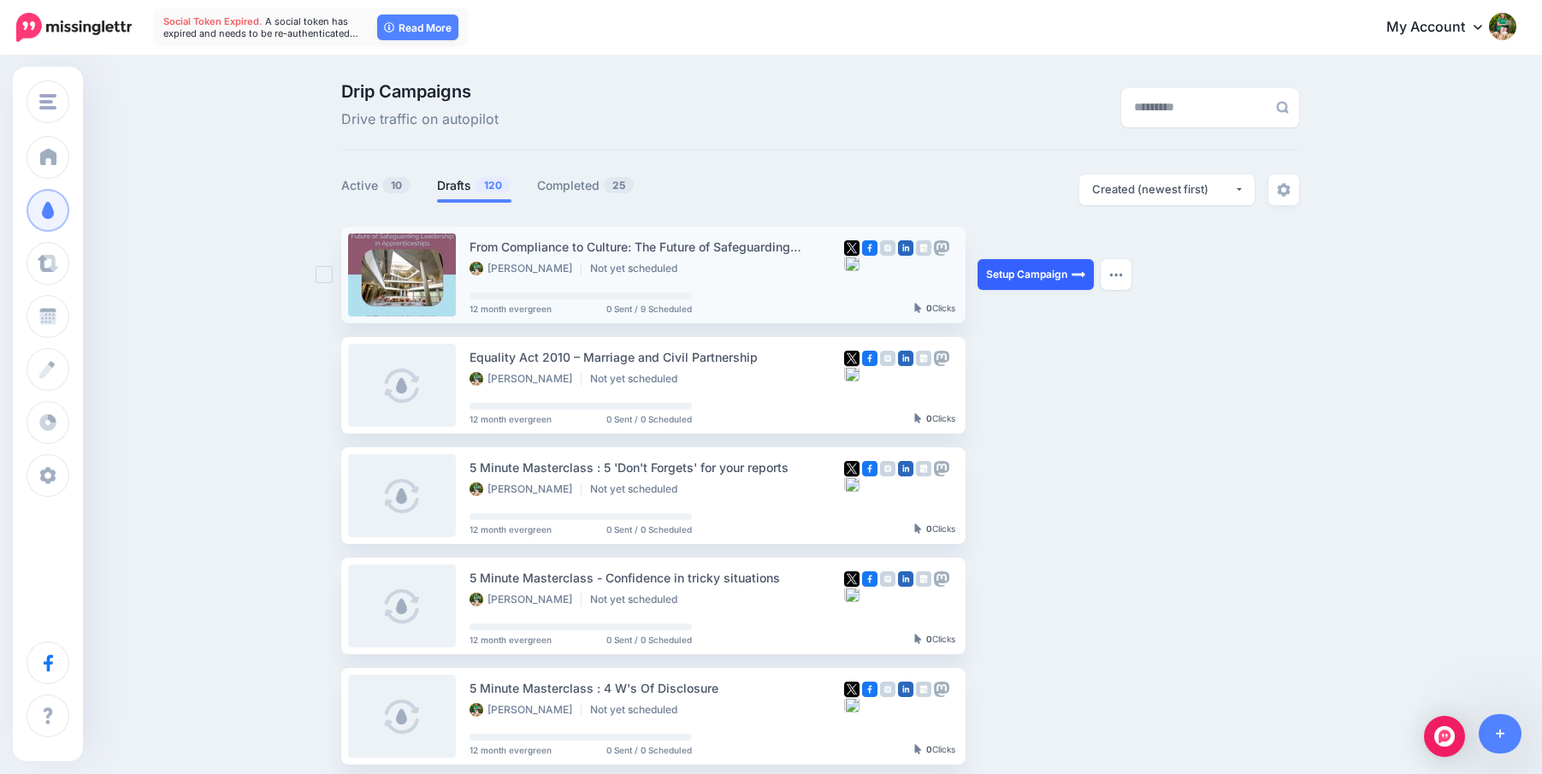
click at [1001, 267] on link "Setup Campaign" at bounding box center [1035, 274] width 116 height 31
click at [895, 279] on div "0" at bounding box center [899, 275] width 111 height 76
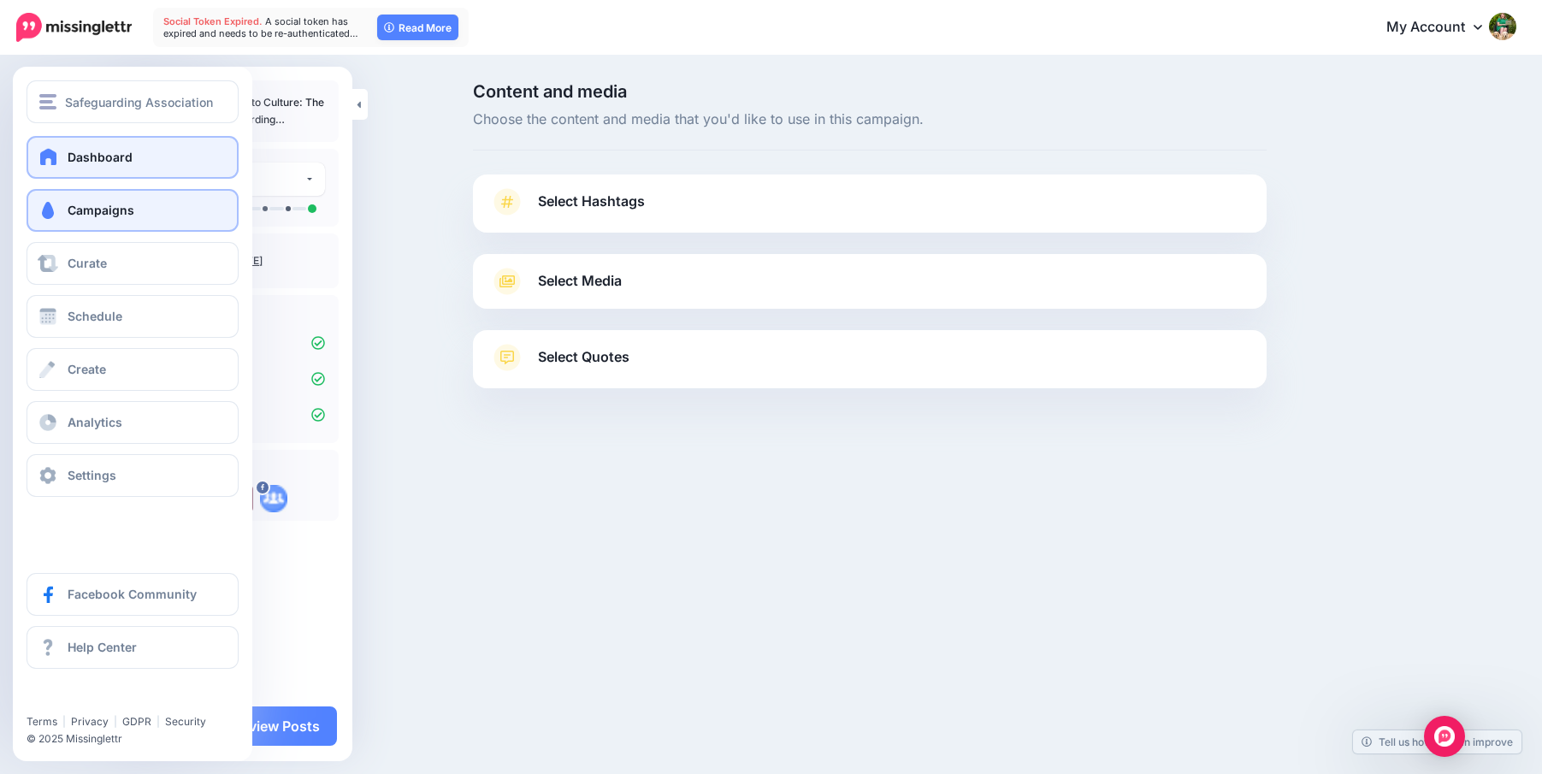
click at [53, 165] on link "Dashboard" at bounding box center [133, 157] width 212 height 43
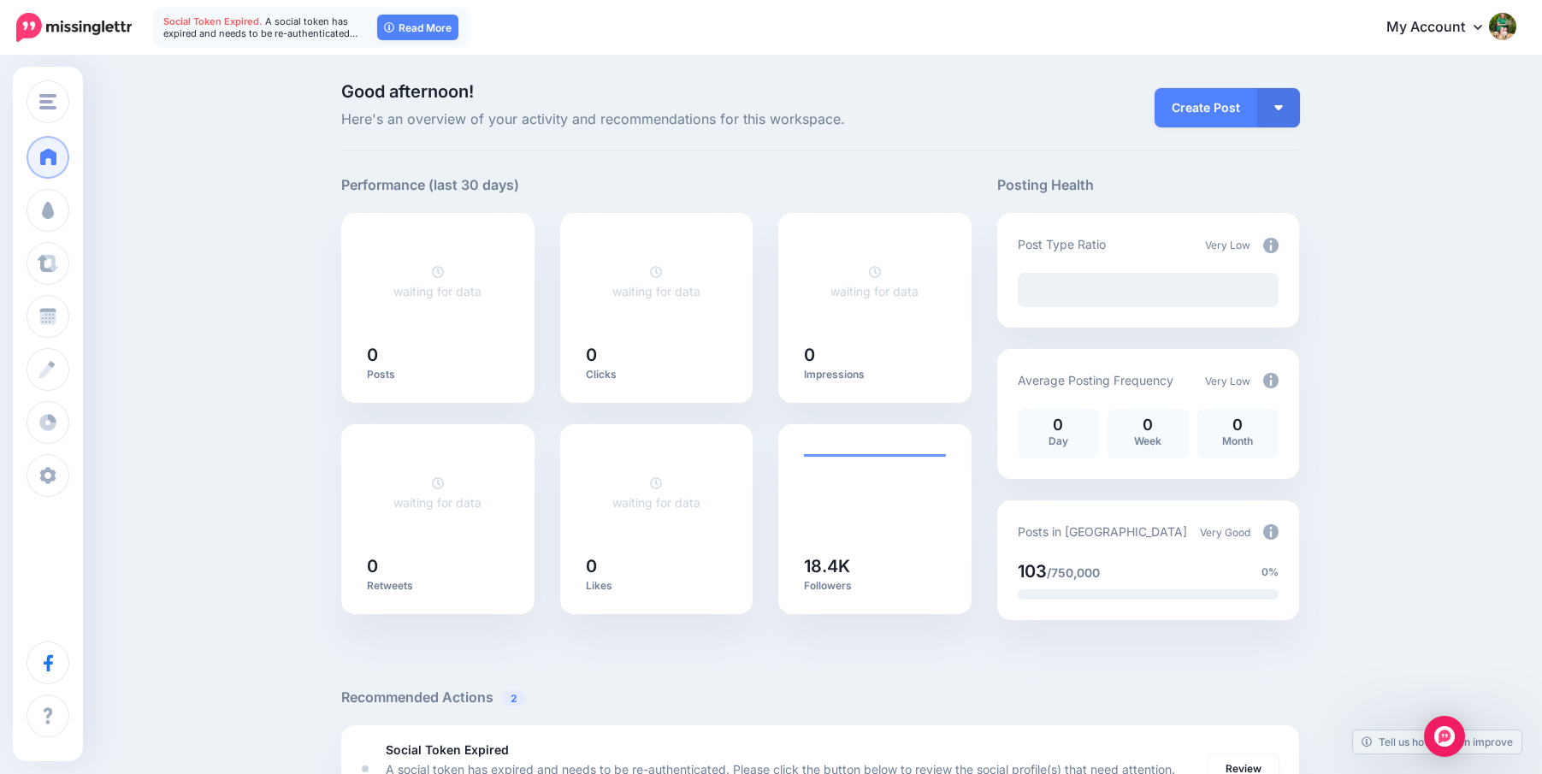
click at [221, 23] on span "Social Token Expired." at bounding box center [212, 21] width 99 height 12
